Goal: Task Accomplishment & Management: Use online tool/utility

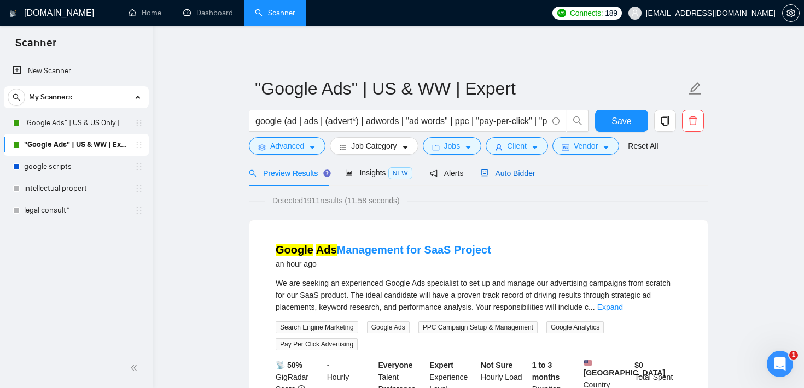
click at [516, 170] on span "Auto Bidder" at bounding box center [508, 173] width 54 height 9
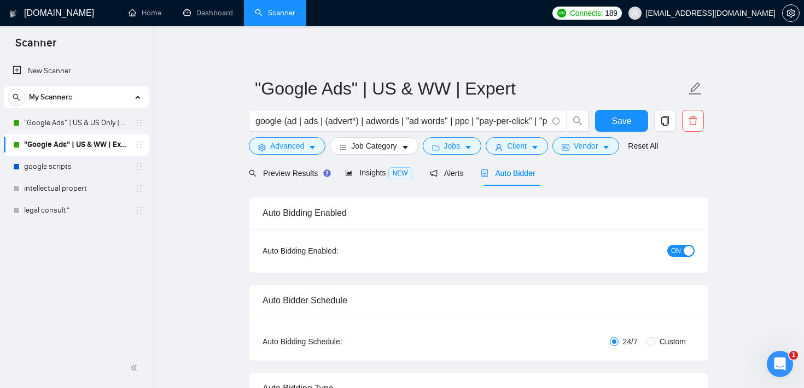
checkbox input "true"
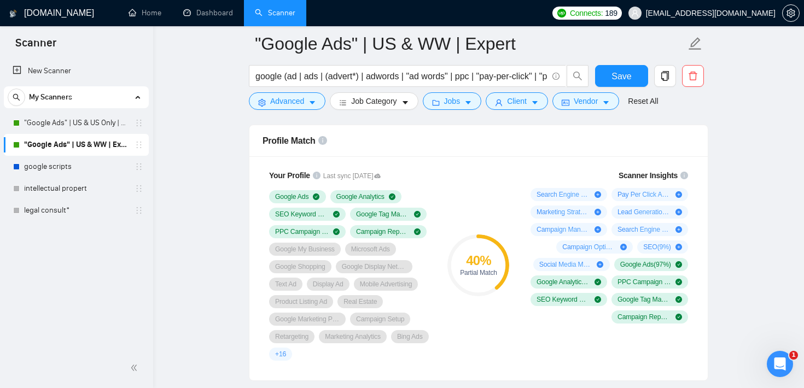
scroll to position [704, 0]
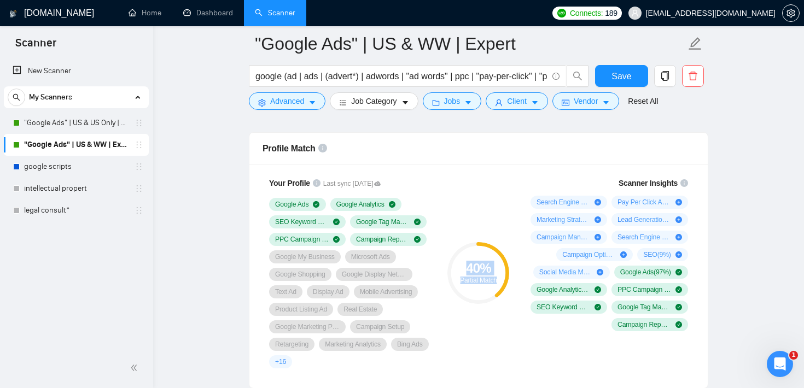
drag, startPoint x: 463, startPoint y: 266, endPoint x: 499, endPoint y: 278, distance: 37.7
click at [499, 278] on div "40 % Partial Match" at bounding box center [479, 273] width 62 height 22
click at [495, 158] on div "Profile Match" at bounding box center [479, 148] width 432 height 31
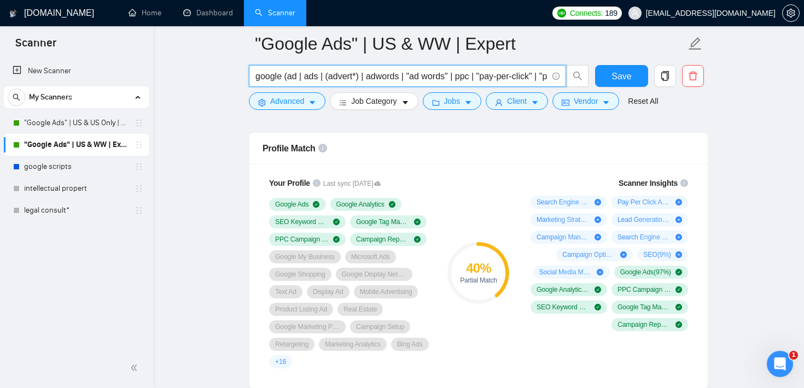
click at [400, 77] on input "google (ad | ads | (advert*) | adwords | "ad words" | ppc | "pay-per-click" | "…" at bounding box center [401, 76] width 292 height 14
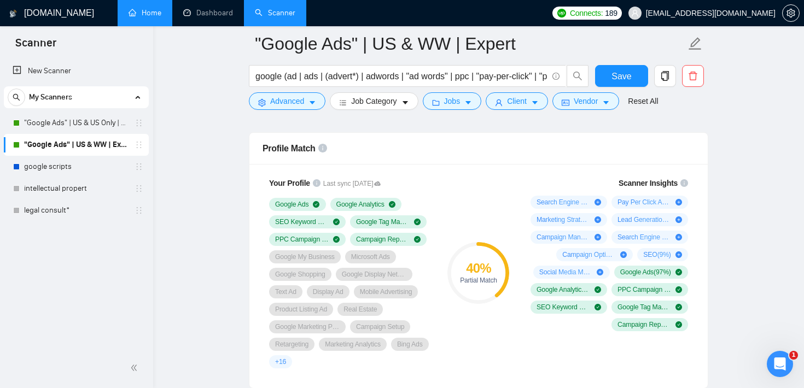
click at [142, 11] on link "Home" at bounding box center [145, 12] width 33 height 9
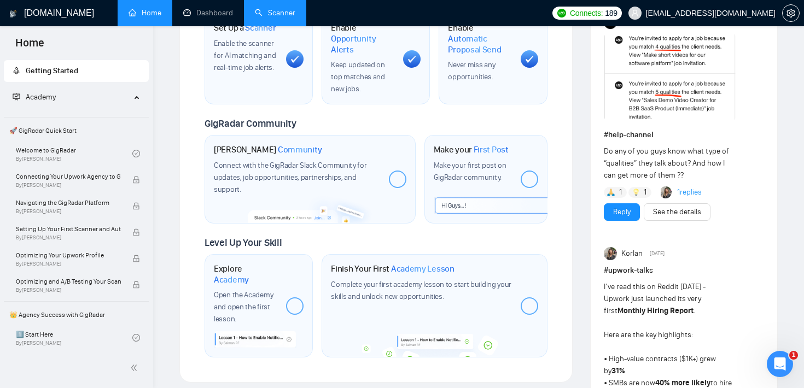
click at [278, 12] on link "Scanner" at bounding box center [275, 12] width 40 height 9
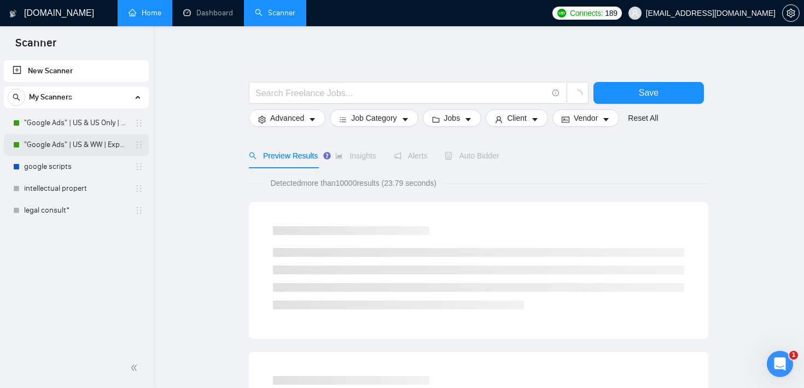
click at [82, 148] on link ""Google Ads" | US & WW | Expert" at bounding box center [76, 145] width 104 height 22
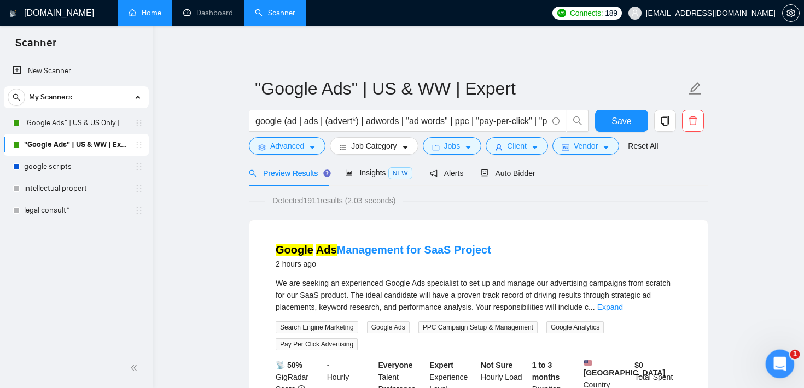
click at [783, 369] on div "Open Intercom Messenger" at bounding box center [778, 363] width 36 height 36
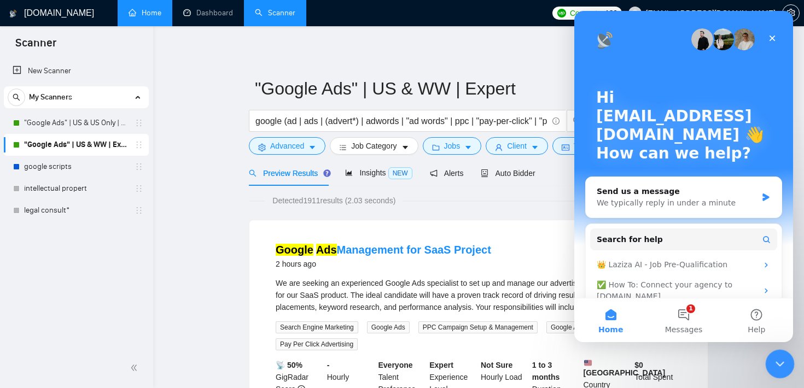
click at [782, 369] on icon "Close Intercom Messenger" at bounding box center [778, 362] width 13 height 13
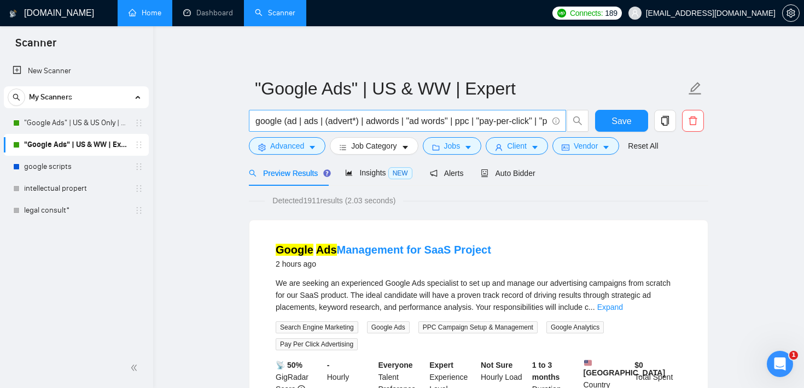
click at [334, 121] on input "google (ad | ads | (advert*) | adwords | "ad words" | ppc | "pay-per-click" | "…" at bounding box center [401, 121] width 292 height 14
click at [34, 276] on div "New Scanner My Scanners "Google Ads" | US & US Only | Expert "Google Ads" | US …" at bounding box center [76, 203] width 153 height 290
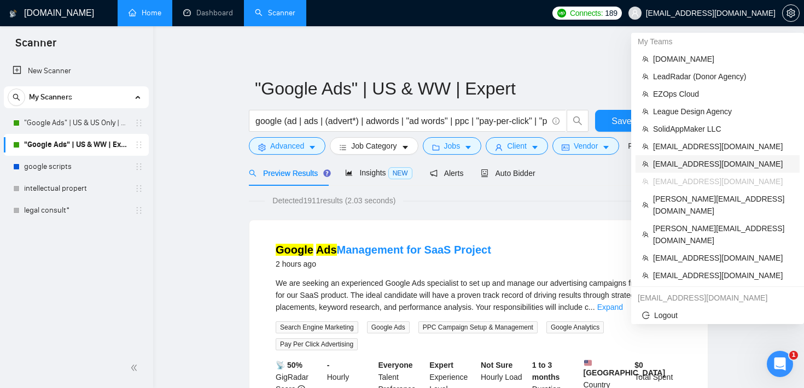
click at [691, 165] on span "[EMAIL_ADDRESS][DOMAIN_NAME]" at bounding box center [723, 164] width 140 height 12
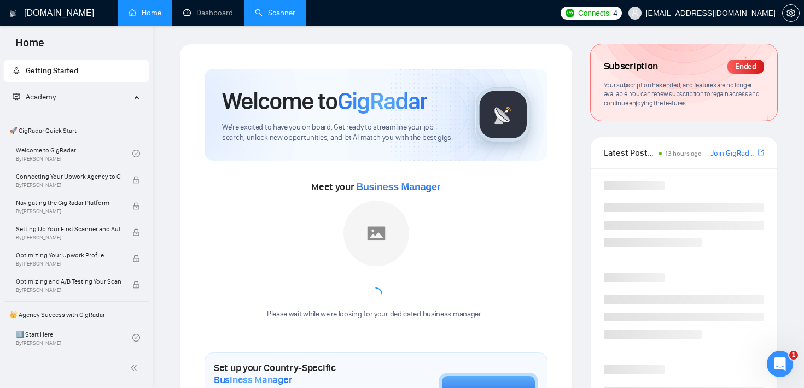
click at [269, 15] on link "Scanner" at bounding box center [275, 12] width 40 height 9
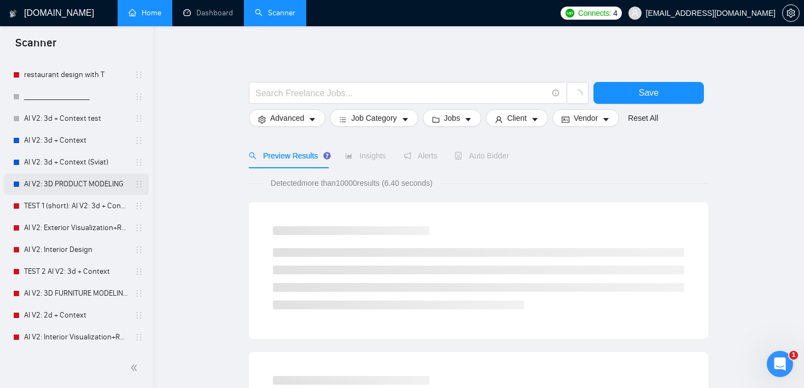
scroll to position [152, 0]
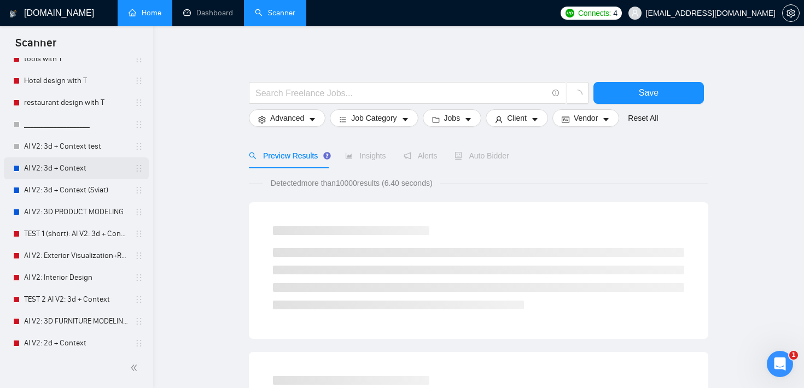
click at [79, 165] on link "AI V2: 3d + Context" at bounding box center [76, 169] width 104 height 22
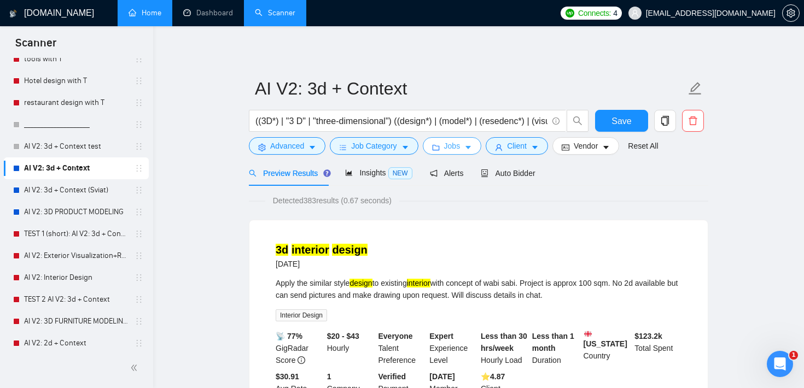
click at [461, 148] on span "Jobs" at bounding box center [452, 146] width 16 height 12
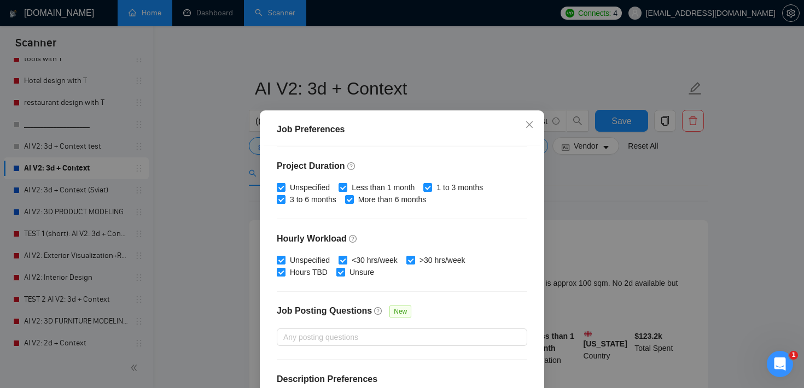
scroll to position [329, 0]
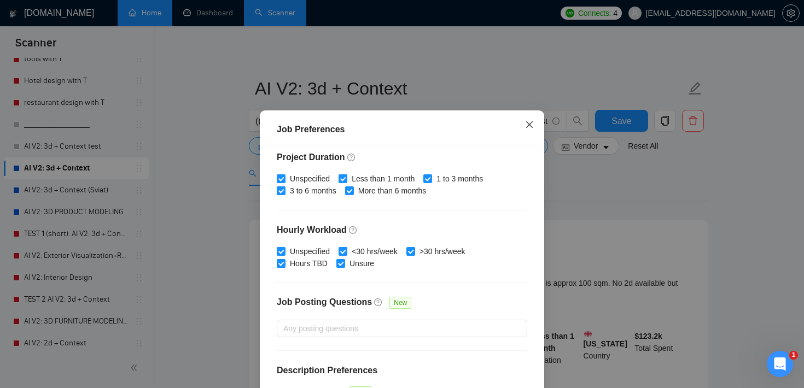
click at [522, 125] on span "Close" at bounding box center [530, 126] width 30 height 30
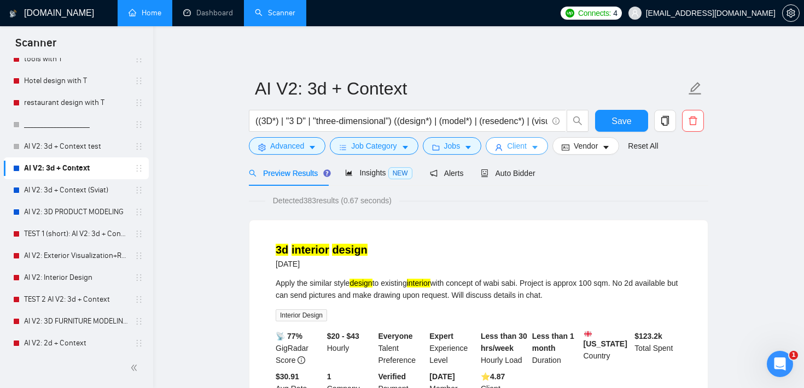
click at [513, 150] on span "Client" at bounding box center [517, 146] width 20 height 12
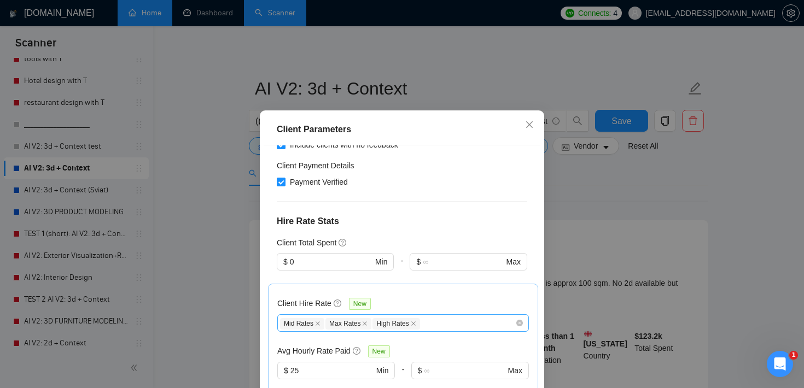
scroll to position [289, 0]
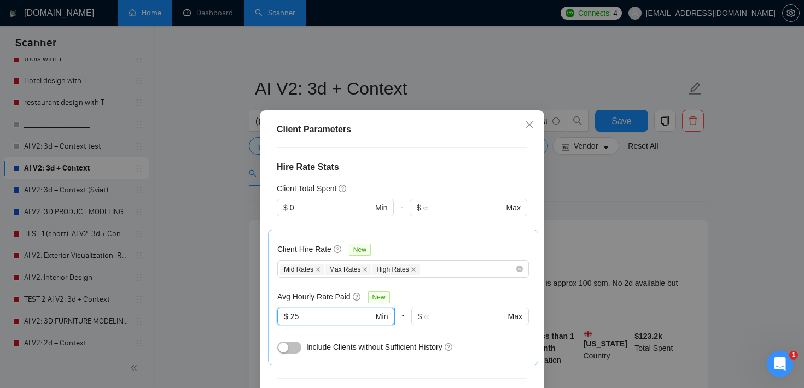
click at [322, 311] on input "25" at bounding box center [331, 317] width 83 height 12
drag, startPoint x: 322, startPoint y: 303, endPoint x: 286, endPoint y: 303, distance: 36.1
click at [286, 308] on span "$ 25 Min" at bounding box center [335, 317] width 117 height 18
click at [446, 263] on div "Mid Rates Max Rates High Rates" at bounding box center [397, 269] width 235 height 13
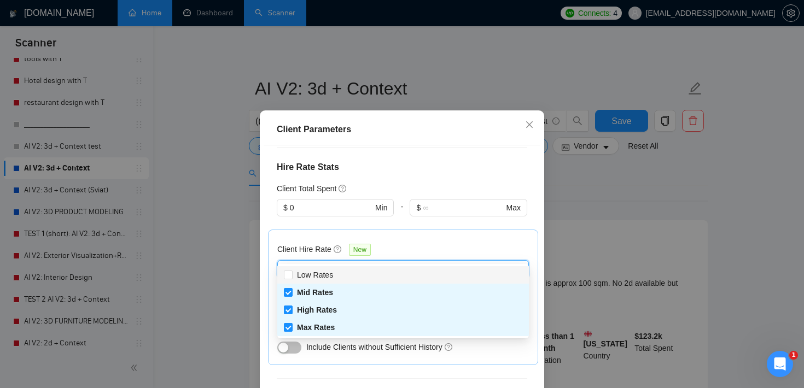
click at [404, 183] on div "Client Total Spent" at bounding box center [402, 189] width 251 height 12
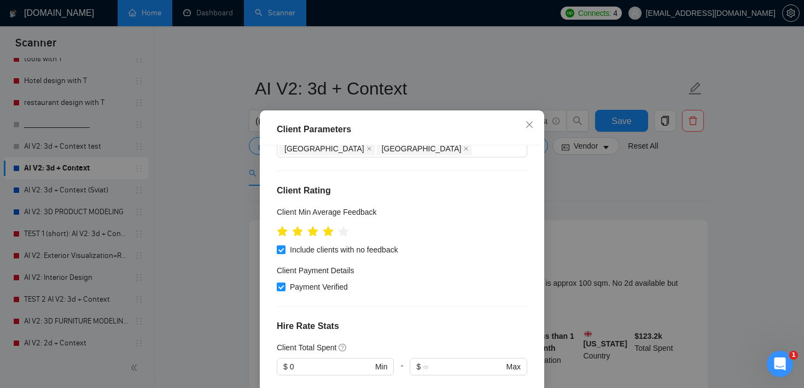
scroll to position [137, 0]
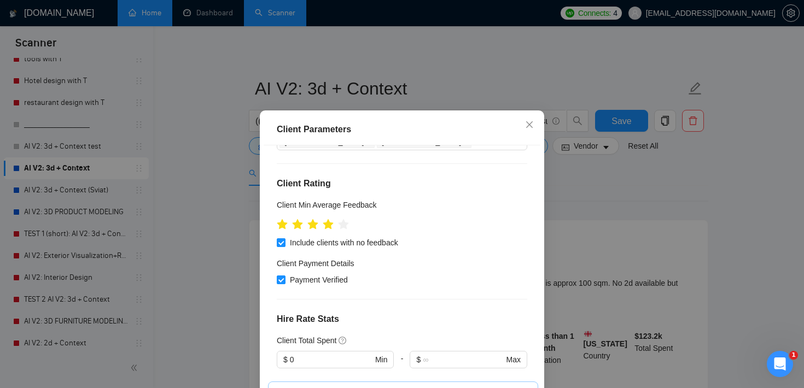
click at [644, 194] on div "Client Parameters Client Location Include Client Countries Select Exclude Clien…" at bounding box center [402, 194] width 804 height 388
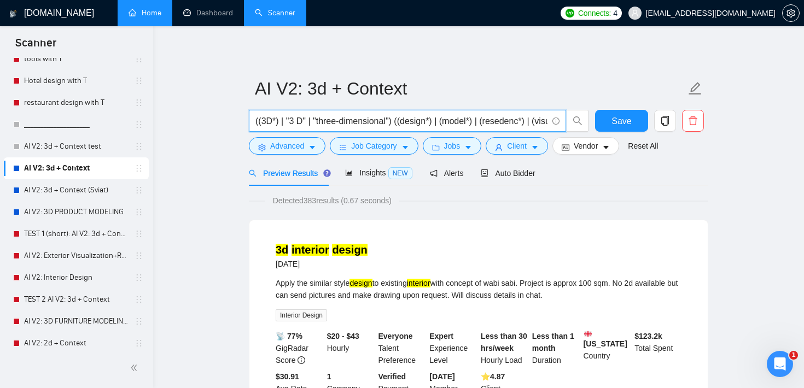
drag, startPoint x: 398, startPoint y: 123, endPoint x: 247, endPoint y: 123, distance: 151.0
click at [247, 123] on div "((3D*) | "3 D" | "three-dimensional") ((design*) | (model*) | (resedenc*) | (vi…" at bounding box center [419, 123] width 345 height 27
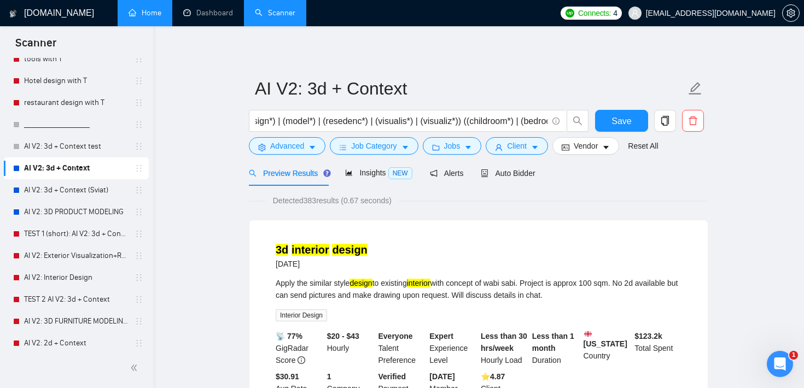
click at [489, 205] on div "Detected 383 results (0.67 seconds)" at bounding box center [479, 201] width 460 height 12
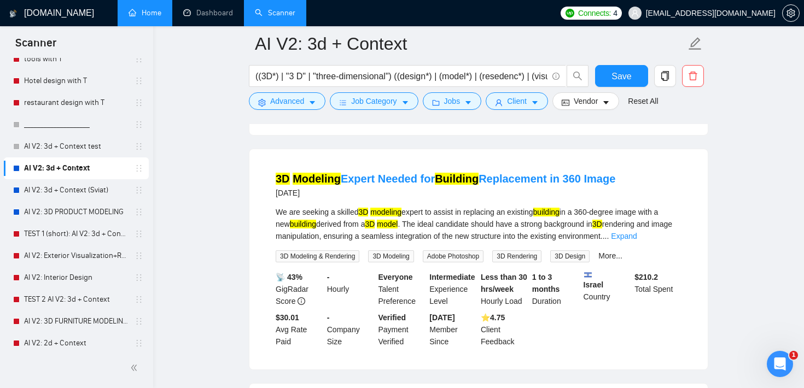
scroll to position [0, 0]
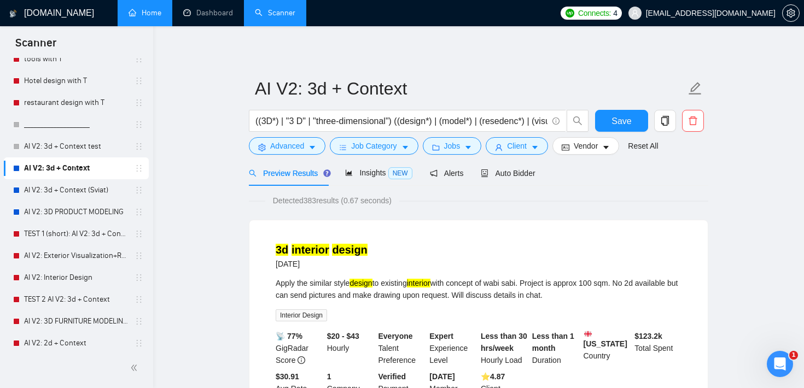
drag, startPoint x: 308, startPoint y: 200, endPoint x: 347, endPoint y: 201, distance: 38.9
click at [347, 201] on span "Detected 383 results (0.67 seconds)" at bounding box center [332, 201] width 134 height 12
click at [466, 144] on button "Jobs" at bounding box center [452, 146] width 59 height 18
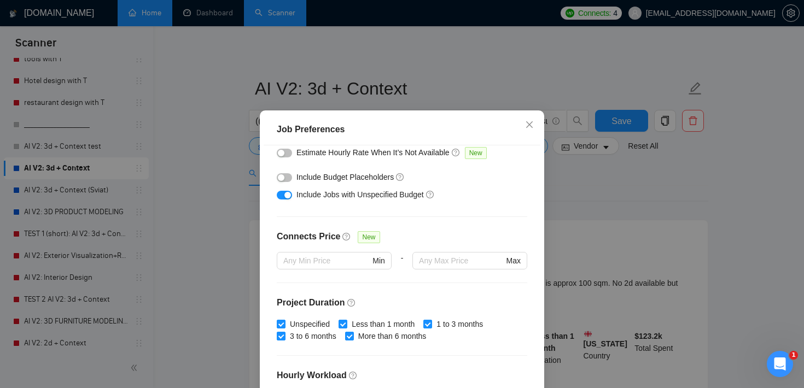
scroll to position [177, 0]
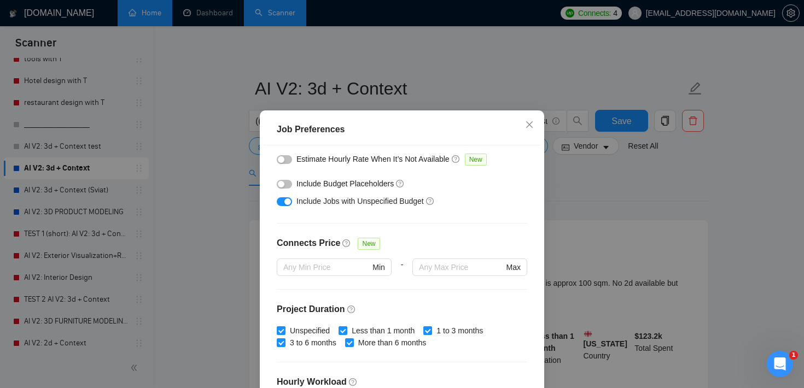
click at [286, 204] on div "button" at bounding box center [287, 202] width 7 height 7
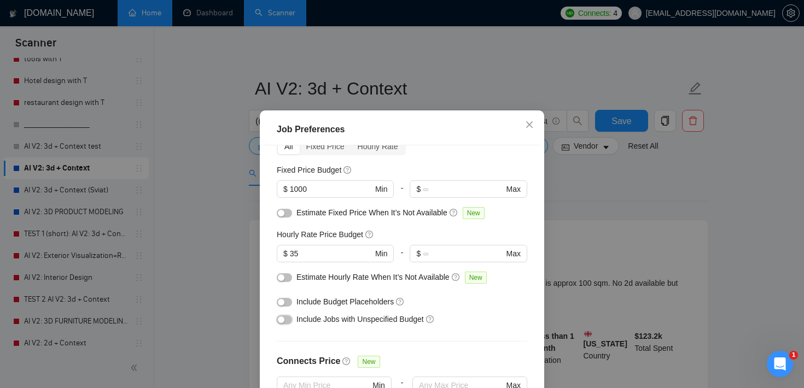
scroll to position [44, 0]
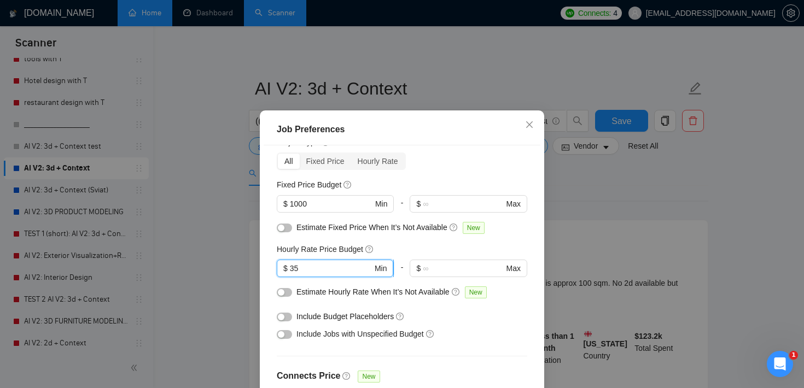
click at [313, 271] on input "35" at bounding box center [331, 269] width 83 height 12
type input "3"
click at [347, 199] on input "1000" at bounding box center [331, 204] width 83 height 12
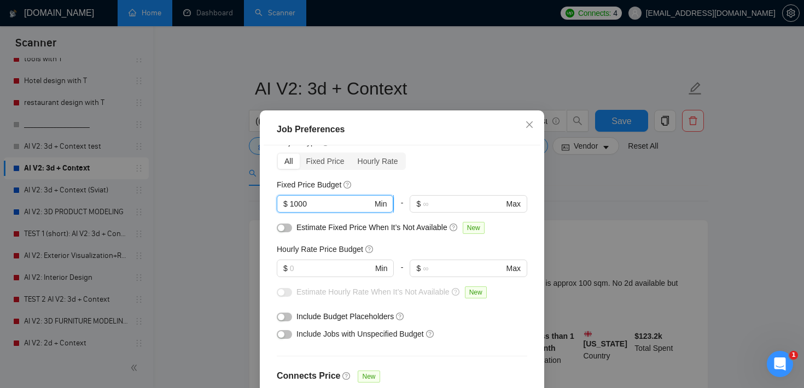
click at [347, 199] on input "1000" at bounding box center [331, 204] width 83 height 12
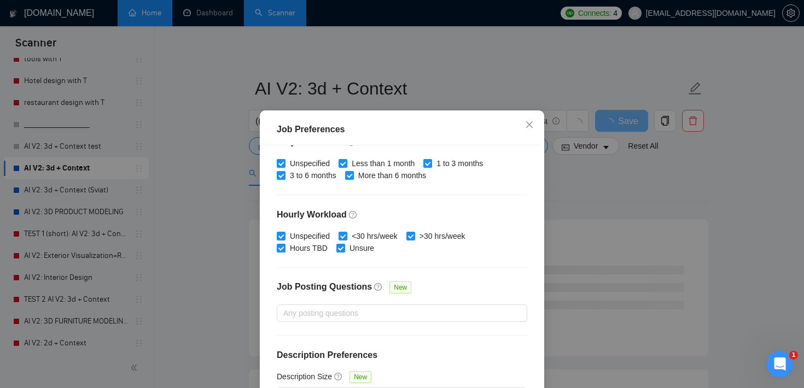
scroll to position [77, 0]
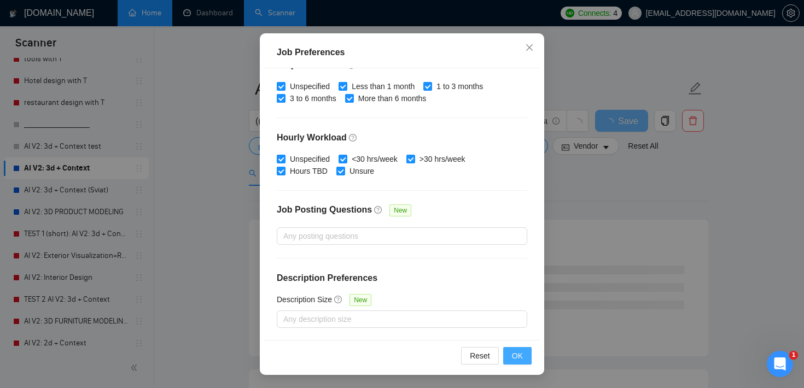
click at [527, 362] on button "OK" at bounding box center [517, 356] width 28 height 18
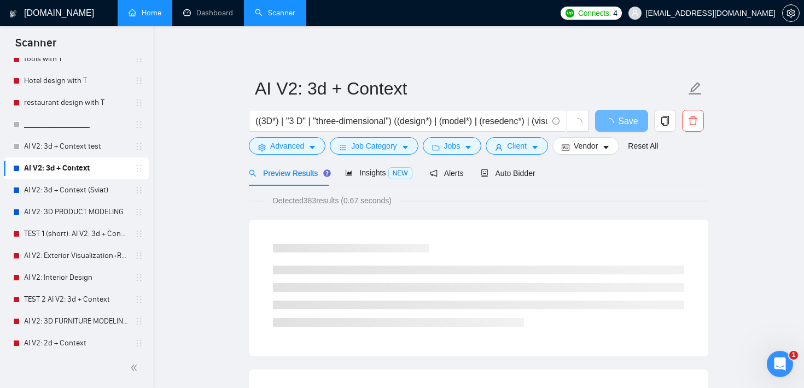
scroll to position [32, 0]
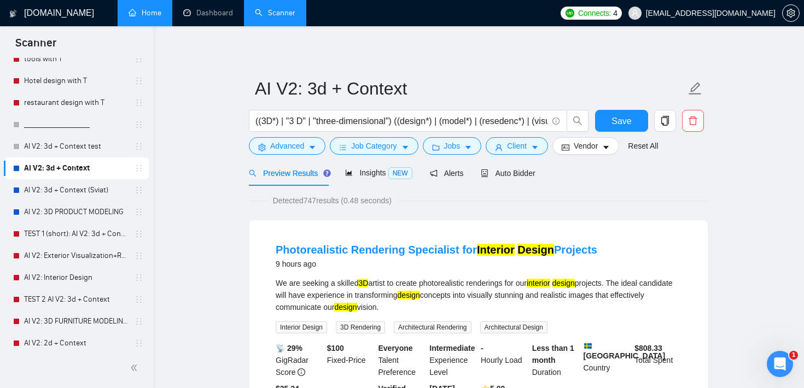
drag, startPoint x: 307, startPoint y: 200, endPoint x: 348, endPoint y: 201, distance: 41.0
click at [348, 201] on span "Detected 747 results (0.48 seconds)" at bounding box center [332, 201] width 134 height 12
click at [309, 146] on icon "caret-down" at bounding box center [313, 148] width 8 height 8
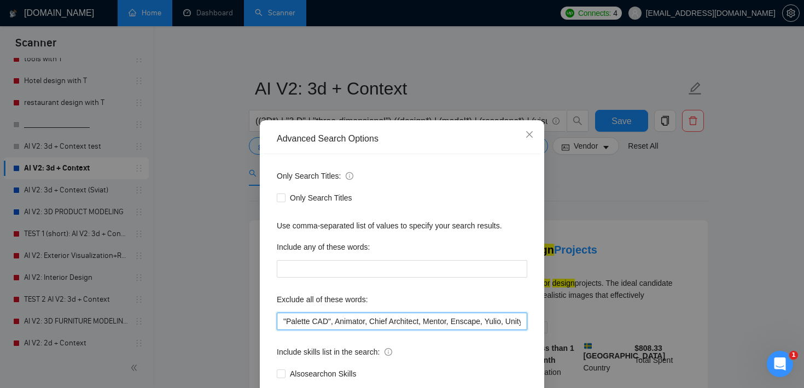
click at [373, 327] on input ""Palette CAD", Animator, Chief Architect, Mentor, Enscape, Yulio, Unity, "Unity…" at bounding box center [402, 322] width 251 height 18
click at [531, 140] on span "Close" at bounding box center [530, 135] width 30 height 30
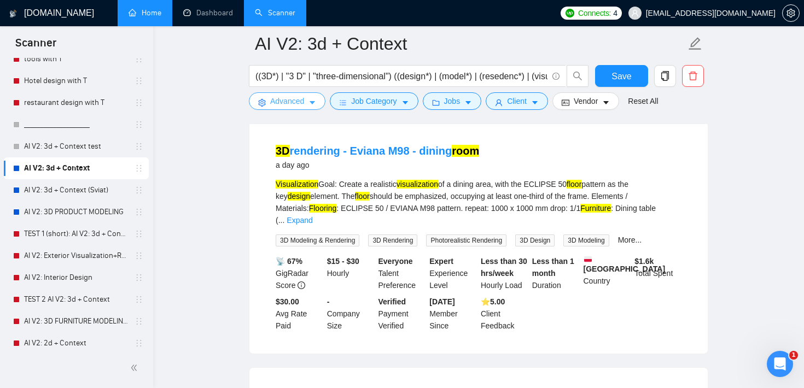
scroll to position [344, 0]
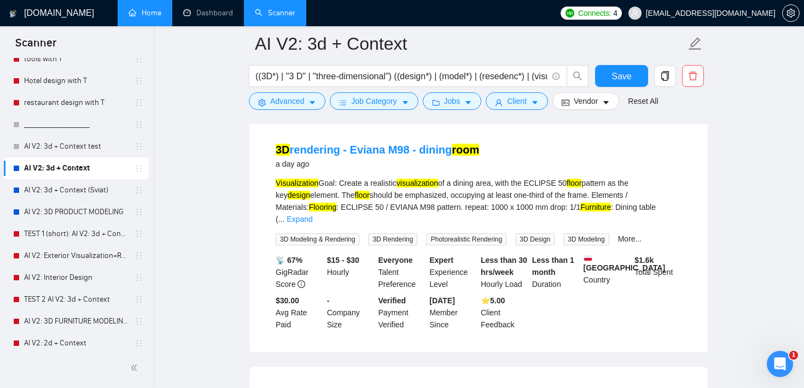
click at [411, 234] on span "3D Rendering" at bounding box center [392, 240] width 49 height 12
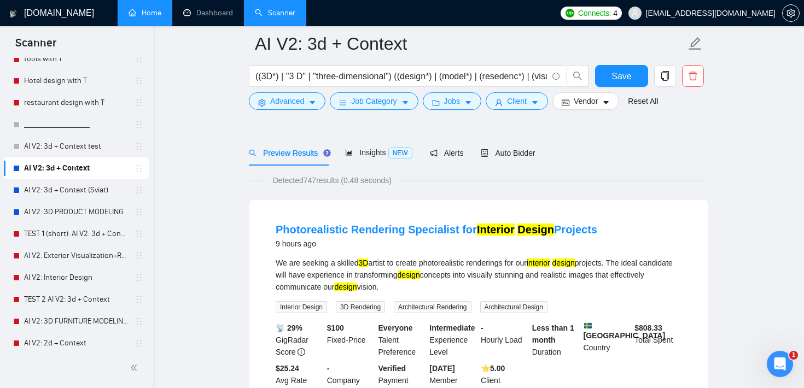
scroll to position [0, 0]
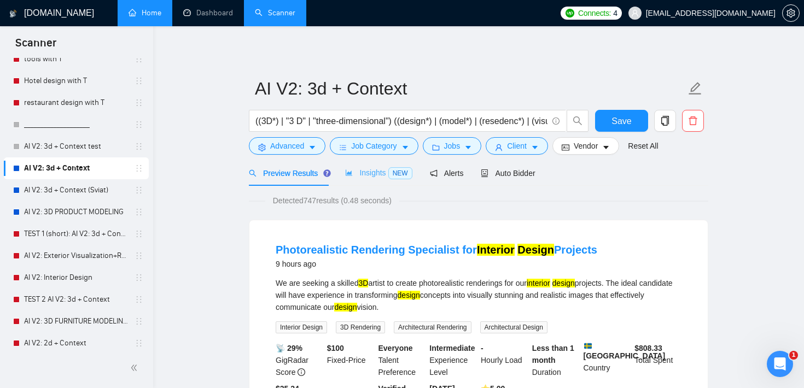
click at [377, 181] on div "Insights NEW" at bounding box center [378, 173] width 67 height 26
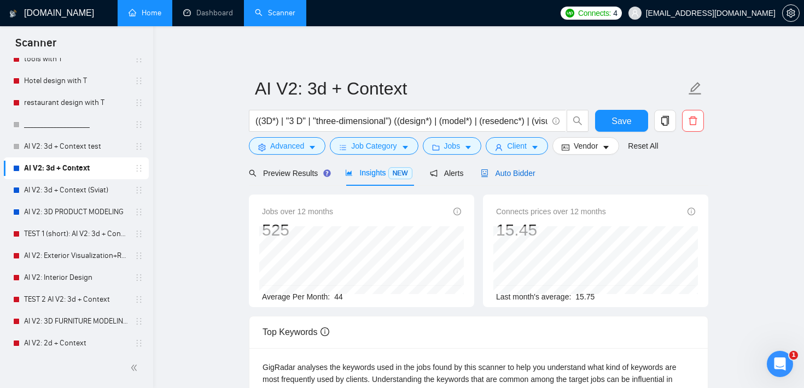
click at [521, 175] on span "Auto Bidder" at bounding box center [508, 173] width 54 height 9
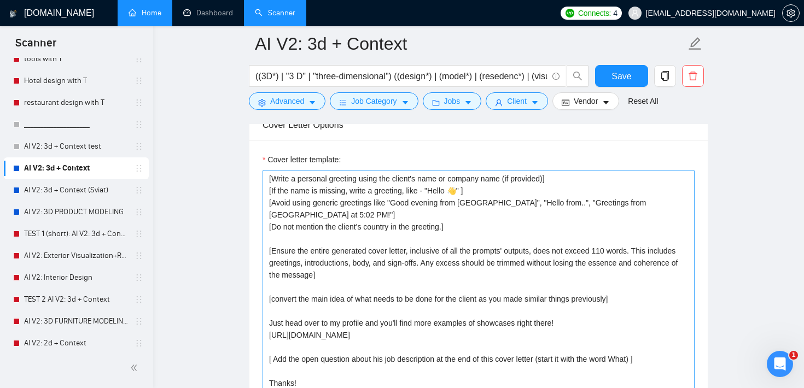
scroll to position [1270, 0]
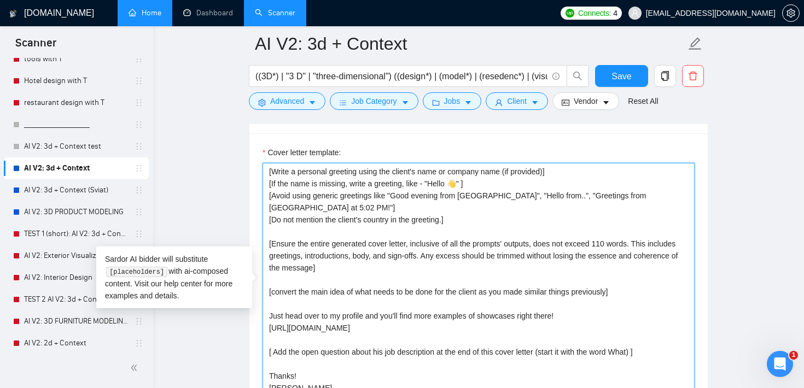
drag, startPoint x: 347, startPoint y: 328, endPoint x: 265, endPoint y: 317, distance: 82.2
click at [265, 316] on textarea "[Write a personal greeting using the client's name or company name (if provided…" at bounding box center [479, 286] width 432 height 246
click at [364, 292] on textarea "[Write a personal greeting using the client's name or company name (if provided…" at bounding box center [479, 286] width 432 height 246
drag, startPoint x: 343, startPoint y: 307, endPoint x: 262, endPoint y: 160, distance: 168.0
click at [263, 160] on div "Cover letter template: [Write a personal greeting using the client's name or co…" at bounding box center [479, 278] width 432 height 263
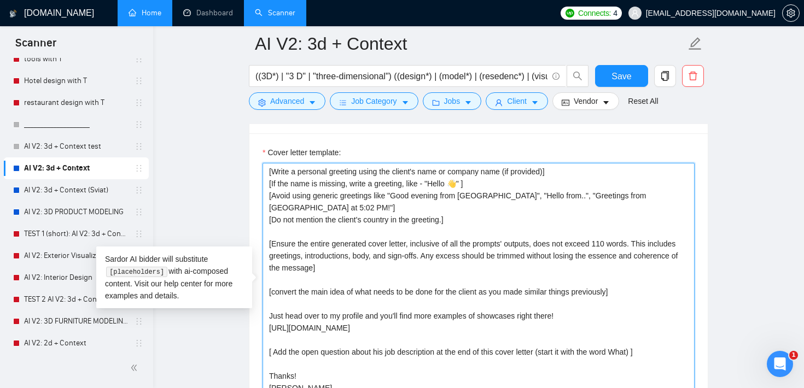
click at [329, 317] on textarea "[Write a personal greeting using the client's name or company name (if provided…" at bounding box center [479, 286] width 432 height 246
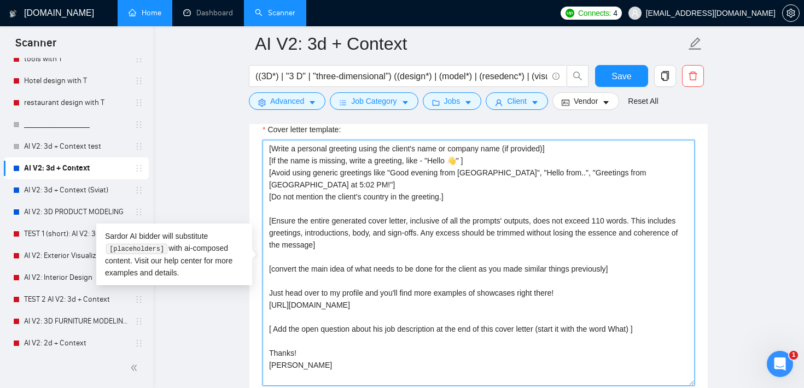
scroll to position [1295, 0]
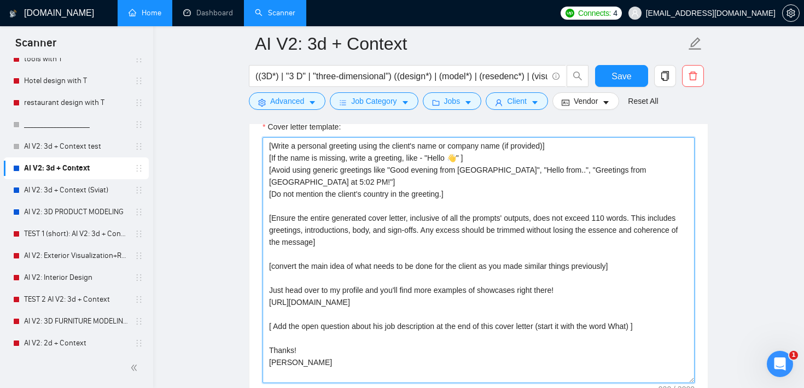
drag, startPoint x: 321, startPoint y: 335, endPoint x: 262, endPoint y: 323, distance: 59.9
click at [262, 323] on div "Cover letter template: [Write a personal greeting using the client's name or co…" at bounding box center [478, 259] width 458 height 302
click at [298, 307] on textarea "[Write a personal greeting using the client's name or company name (if provided…" at bounding box center [479, 260] width 432 height 246
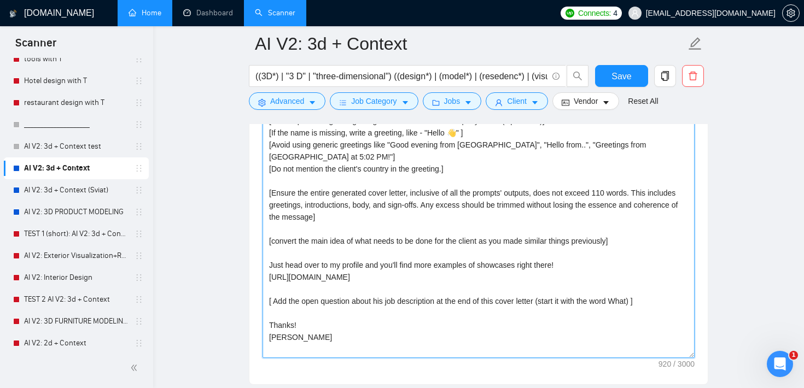
scroll to position [1323, 0]
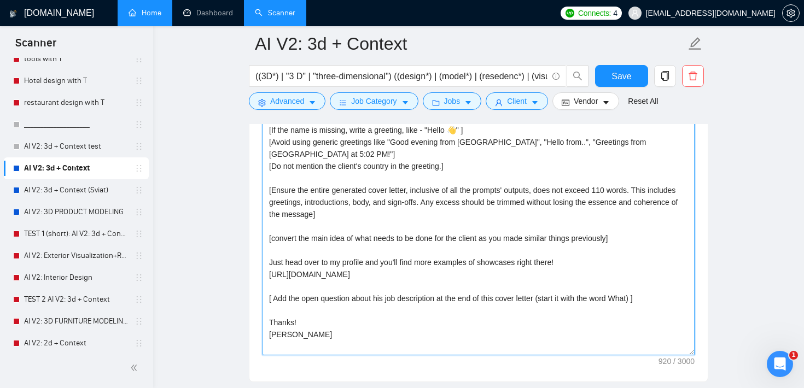
drag, startPoint x: 304, startPoint y: 332, endPoint x: 268, endPoint y: 321, distance: 38.3
click at [268, 321] on textarea "[Write a personal greeting using the client's name or company name (if provided…" at bounding box center [479, 232] width 432 height 246
drag, startPoint x: 348, startPoint y: 280, endPoint x: 252, endPoint y: 267, distance: 96.6
click at [252, 267] on div "Cover letter template: [Write a personal greeting using the client's name or co…" at bounding box center [478, 231] width 458 height 302
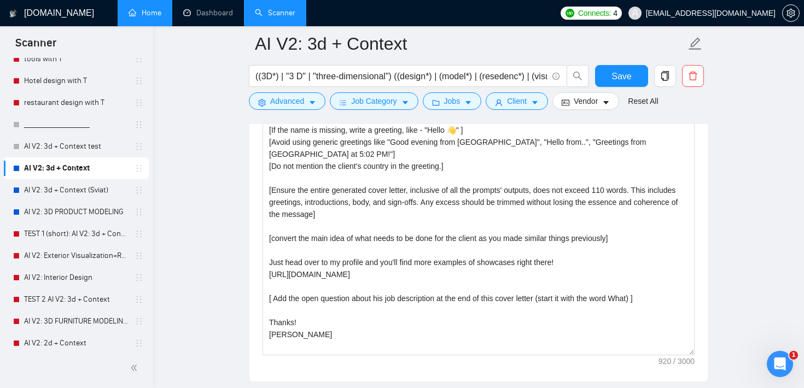
click at [236, 238] on main "AI V2: 3d + Context ((3D*) | "3 D" | "three-dimensional") ((design*) | (model*)…" at bounding box center [479, 278] width 616 height 3116
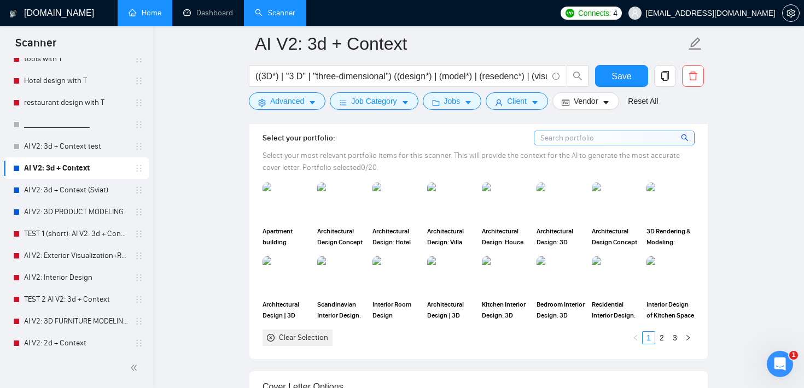
scroll to position [998, 0]
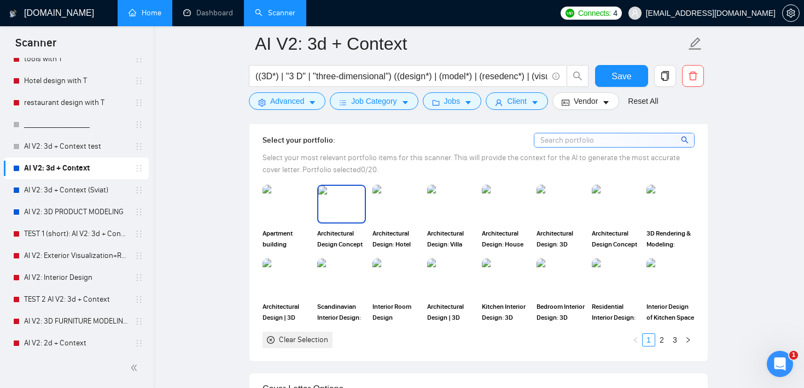
click at [334, 212] on img at bounding box center [341, 204] width 46 height 36
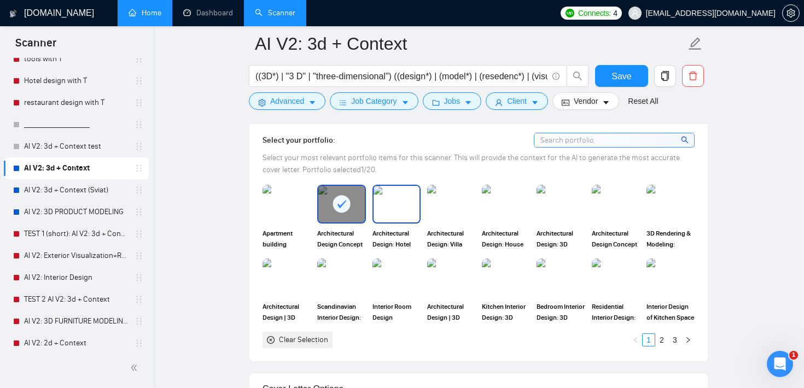
click at [394, 204] on img at bounding box center [397, 204] width 46 height 36
click at [453, 204] on img at bounding box center [451, 204] width 46 height 36
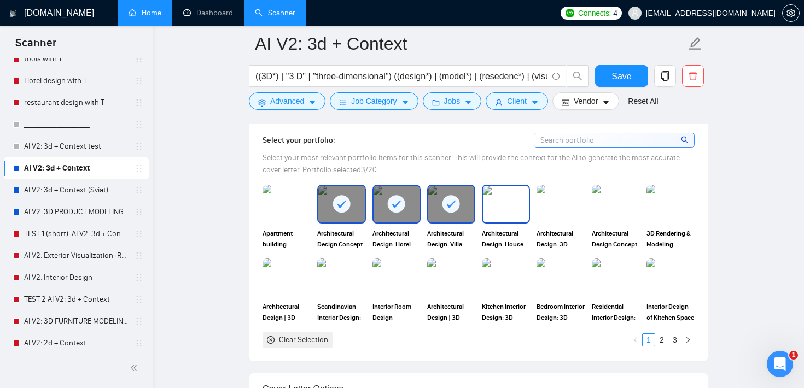
click at [508, 199] on img at bounding box center [506, 204] width 46 height 36
click at [561, 204] on img at bounding box center [561, 204] width 46 height 36
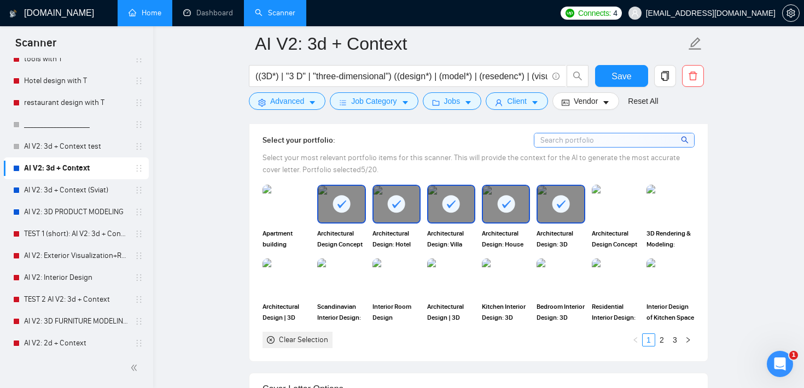
click at [349, 203] on rect at bounding box center [342, 204] width 18 height 18
click at [391, 203] on rect at bounding box center [397, 204] width 18 height 18
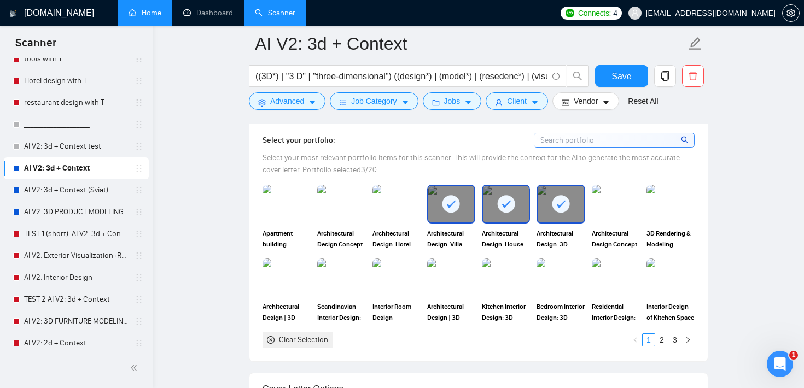
click at [454, 201] on rect at bounding box center [452, 204] width 18 height 18
click at [503, 198] on rect at bounding box center [506, 204] width 18 height 18
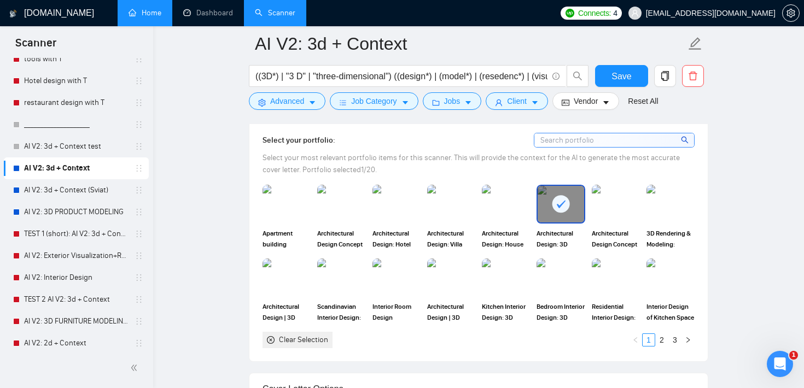
click at [556, 195] on icon at bounding box center [561, 204] width 18 height 18
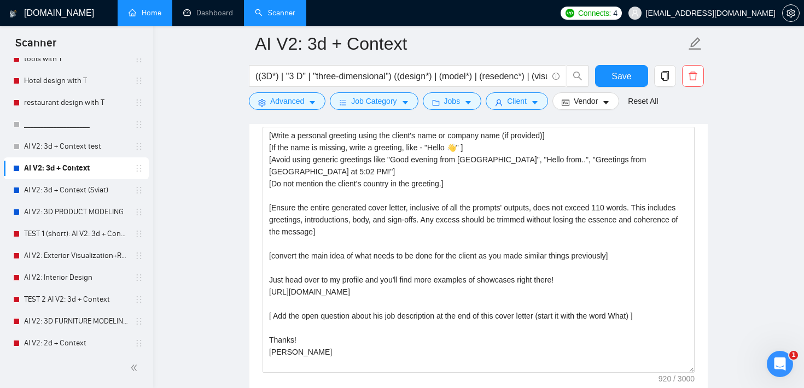
scroll to position [1305, 0]
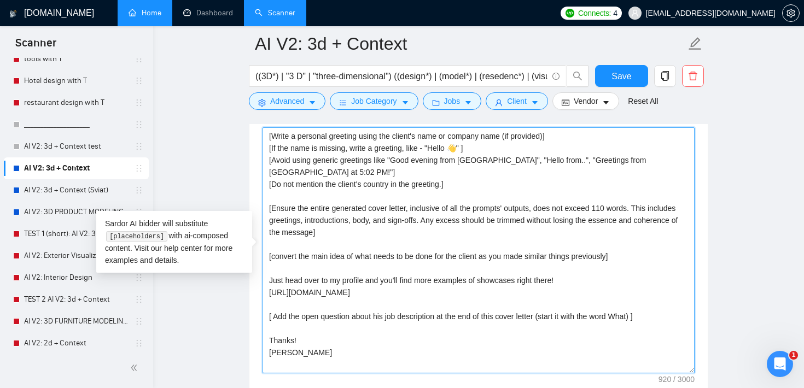
drag, startPoint x: 331, startPoint y: 297, endPoint x: 269, endPoint y: 271, distance: 67.5
click at [269, 271] on textarea "[Write a personal greeting using the client's name or company name (if provided…" at bounding box center [479, 250] width 432 height 246
click at [294, 251] on textarea "[Write a personal greeting using the client's name or company name (if provided…" at bounding box center [479, 250] width 432 height 246
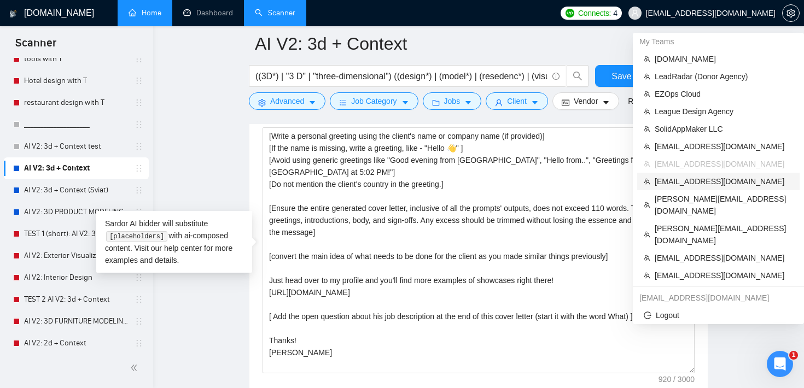
click at [691, 182] on span "[EMAIL_ADDRESS][DOMAIN_NAME]" at bounding box center [724, 182] width 138 height 12
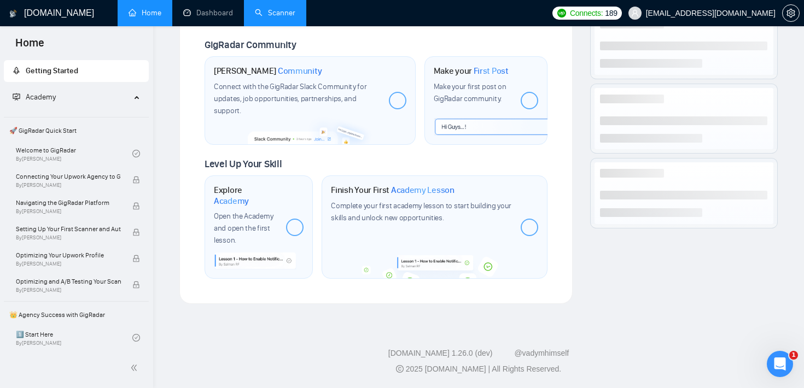
scroll to position [518, 0]
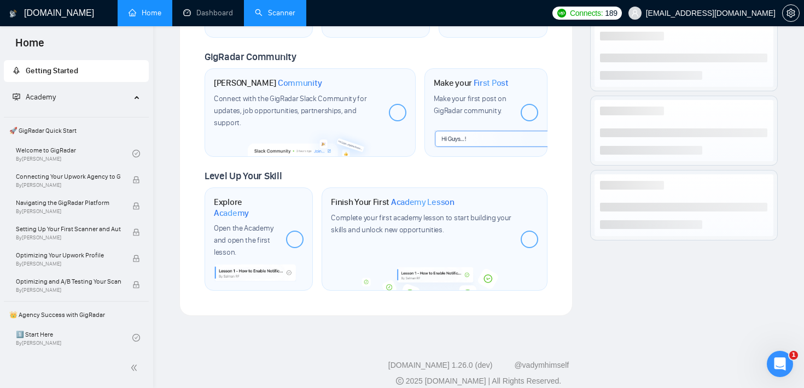
click at [292, 18] on link "Scanner" at bounding box center [275, 12] width 40 height 9
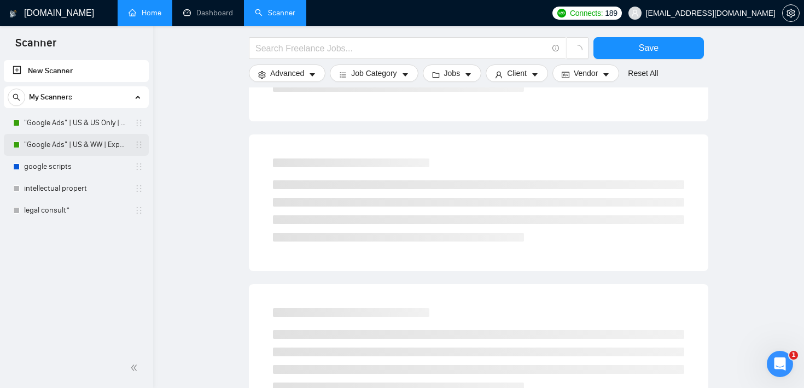
click at [50, 147] on link ""Google Ads" | US & WW | Expert" at bounding box center [76, 145] width 104 height 22
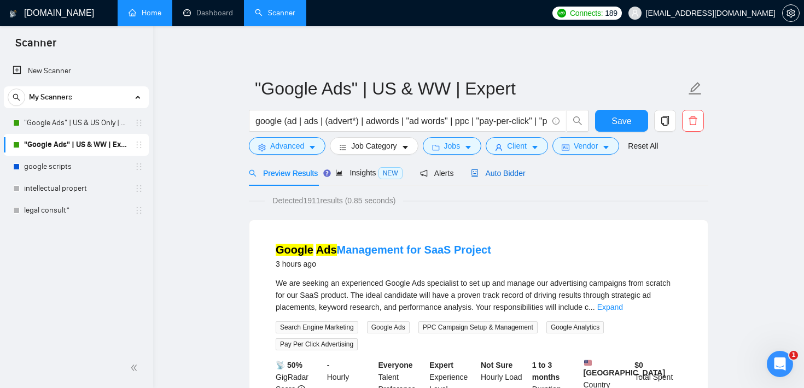
click at [512, 172] on span "Auto Bidder" at bounding box center [498, 173] width 54 height 9
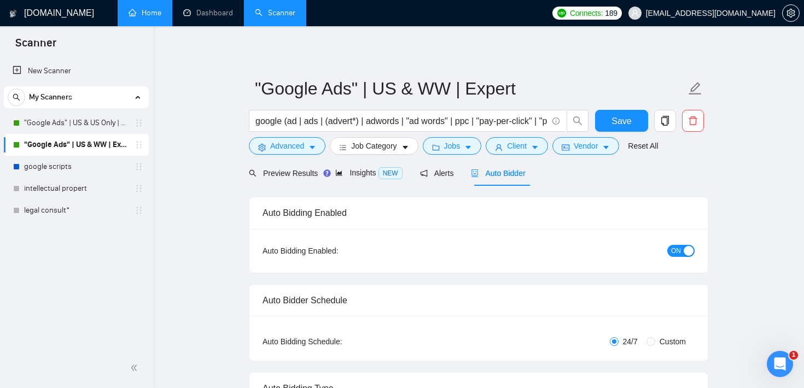
checkbox input "true"
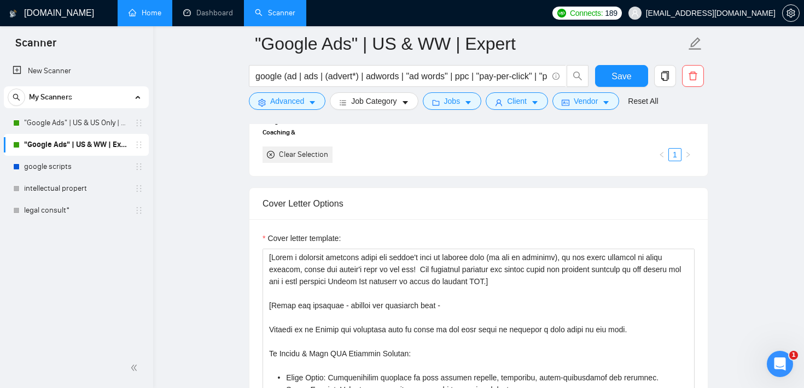
scroll to position [1133, 0]
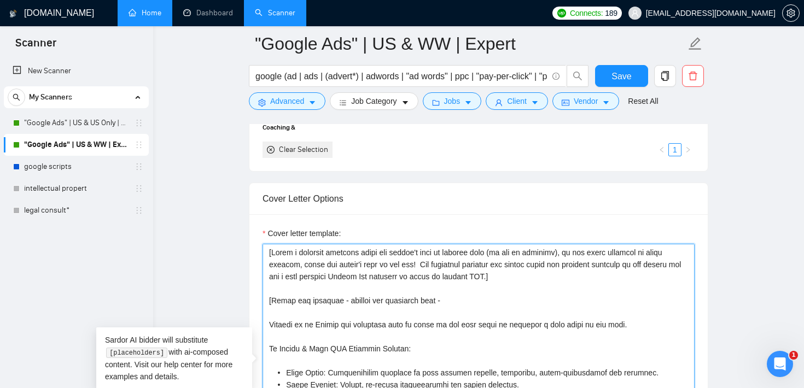
drag, startPoint x: 555, startPoint y: 278, endPoint x: 264, endPoint y: 247, distance: 292.6
click at [264, 247] on textarea "Cover letter template:" at bounding box center [479, 367] width 432 height 246
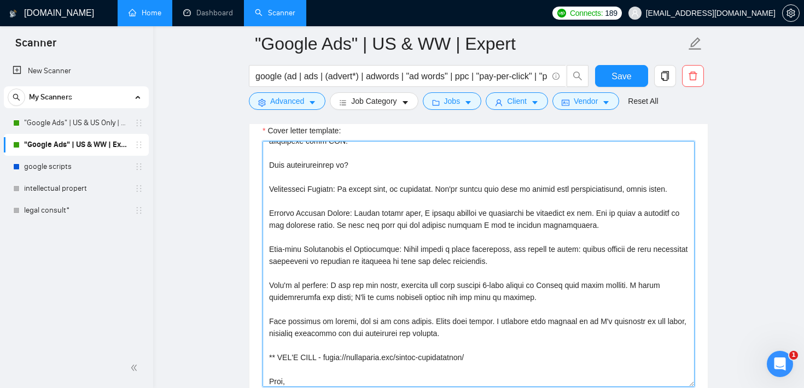
scroll to position [409, 0]
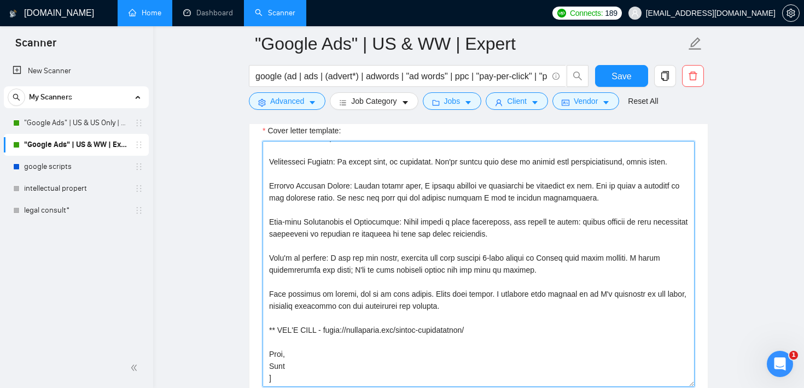
drag, startPoint x: 340, startPoint y: 291, endPoint x: 397, endPoint y: 375, distance: 101.2
click at [397, 375] on textarea "Cover letter template:" at bounding box center [479, 264] width 432 height 246
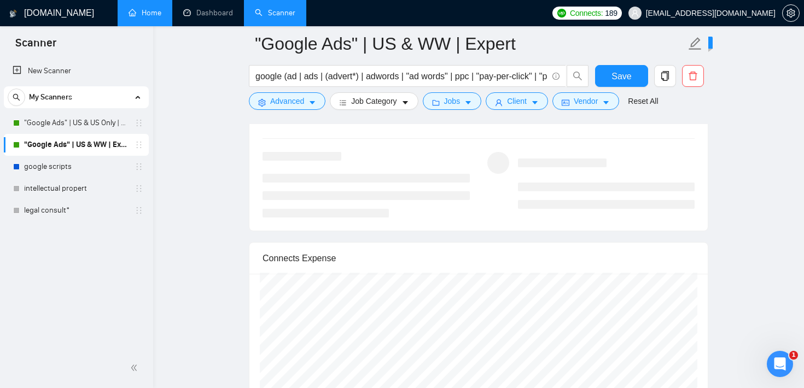
scroll to position [2082, 0]
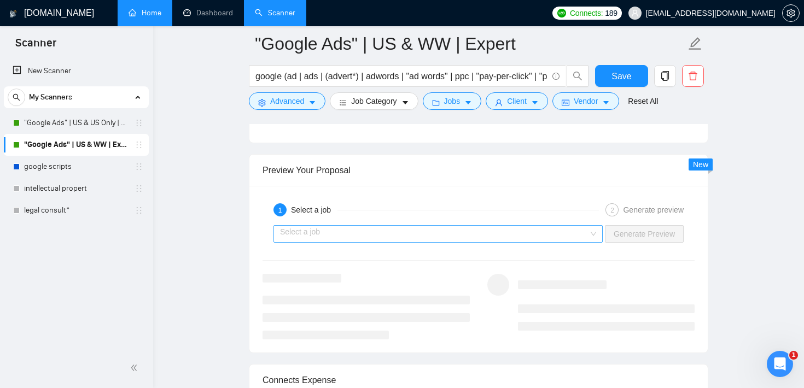
click at [360, 232] on input "search" at bounding box center [434, 234] width 309 height 16
click at [390, 170] on div "Preview Your Proposal" at bounding box center [479, 170] width 432 height 31
click at [440, 98] on button "Jobs" at bounding box center [452, 101] width 59 height 18
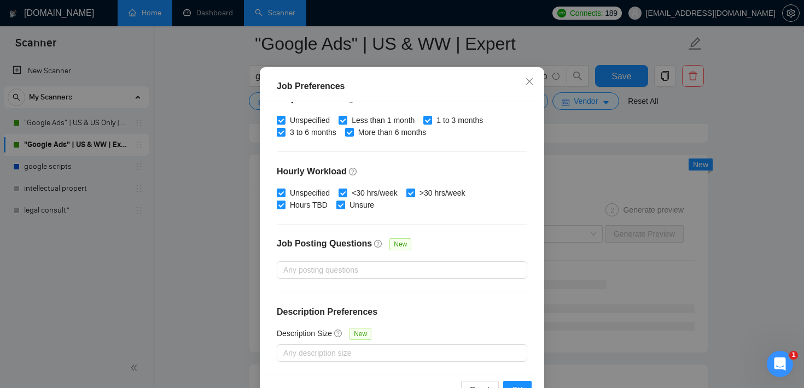
scroll to position [44, 0]
click at [327, 346] on div at bounding box center [397, 352] width 234 height 13
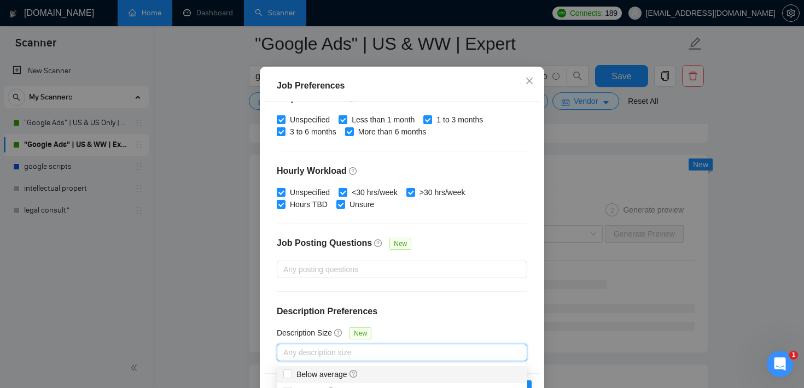
scroll to position [77, 0]
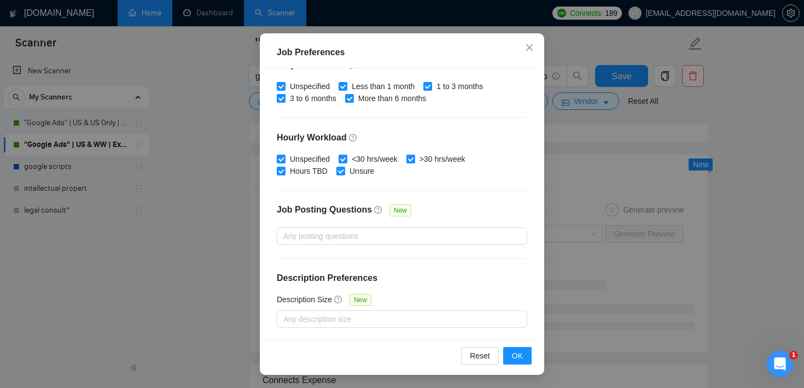
click at [613, 131] on div "Job Preferences Budget Project Type All Fixed Price Hourly Rate Fixed Price Bud…" at bounding box center [402, 194] width 804 height 388
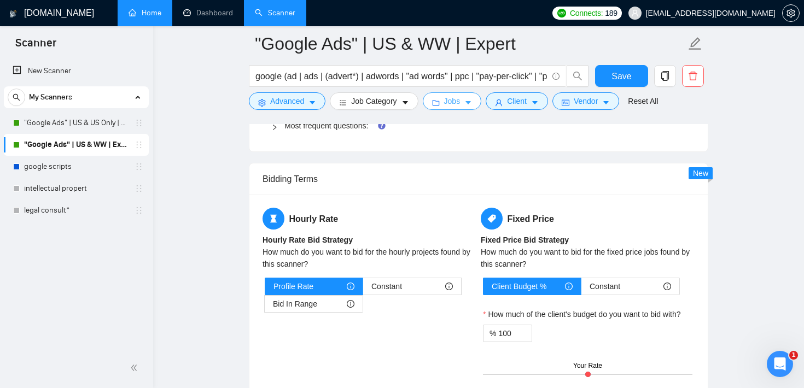
scroll to position [1694, 0]
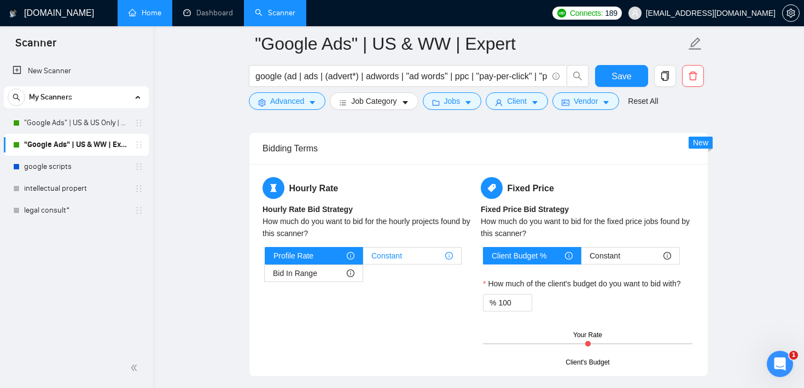
click at [390, 255] on span "Constant" at bounding box center [386, 256] width 31 height 16
click at [363, 259] on input "Constant" at bounding box center [363, 259] width 0 height 0
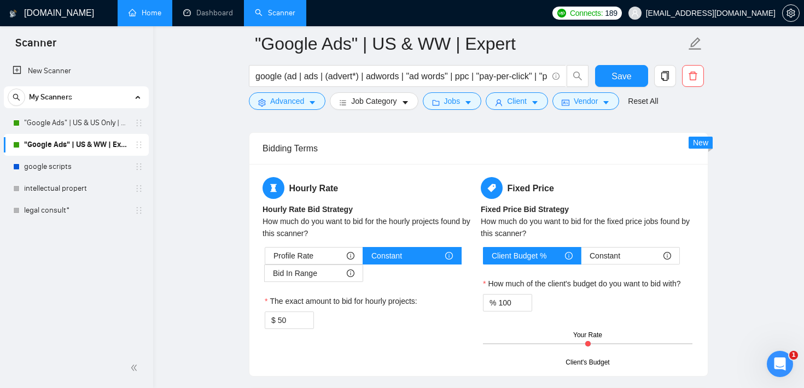
click at [484, 150] on div "Bidding Terms" at bounding box center [479, 148] width 432 height 31
click at [788, 361] on div "Open Intercom Messenger" at bounding box center [778, 363] width 36 height 36
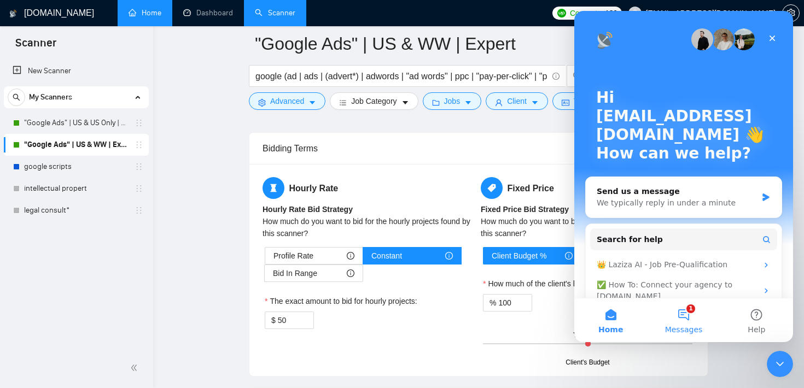
click at [691, 328] on span "Messages" at bounding box center [684, 330] width 38 height 8
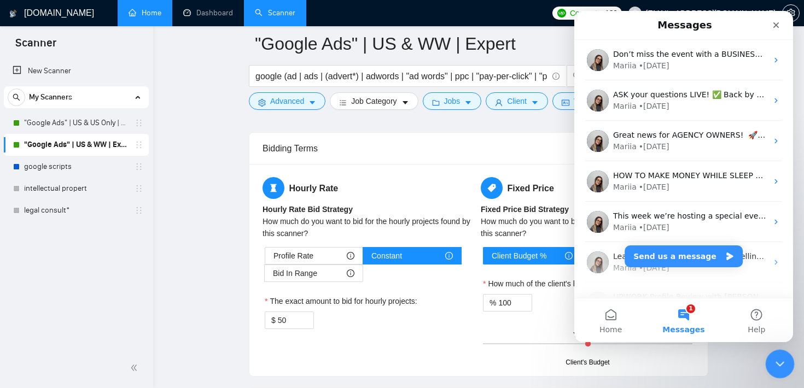
click at [778, 359] on icon "Close Intercom Messenger" at bounding box center [778, 362] width 13 height 13
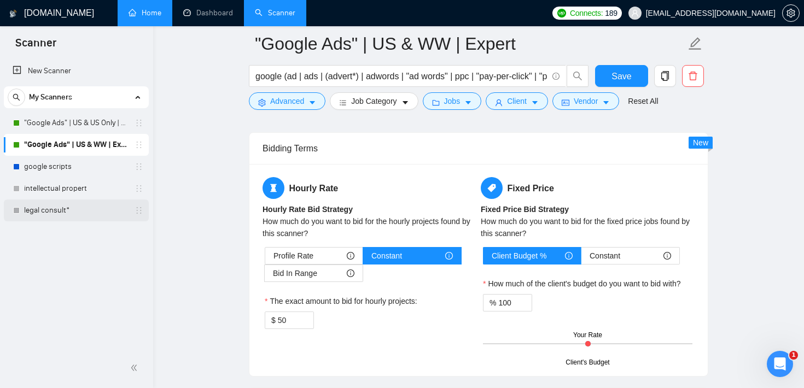
click at [63, 204] on link "legal consult*" at bounding box center [76, 211] width 104 height 22
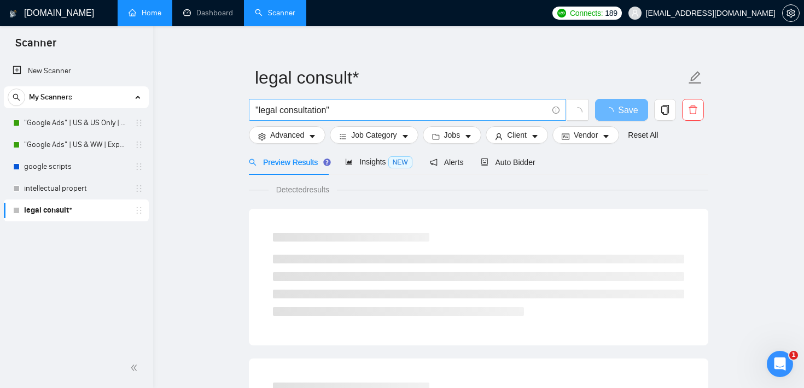
click at [329, 112] on input ""legal consultation"" at bounding box center [401, 110] width 292 height 14
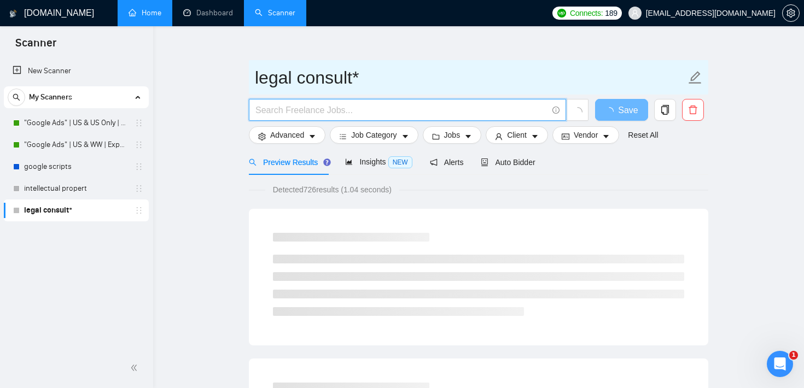
click at [304, 73] on input "legal consult*" at bounding box center [470, 77] width 431 height 27
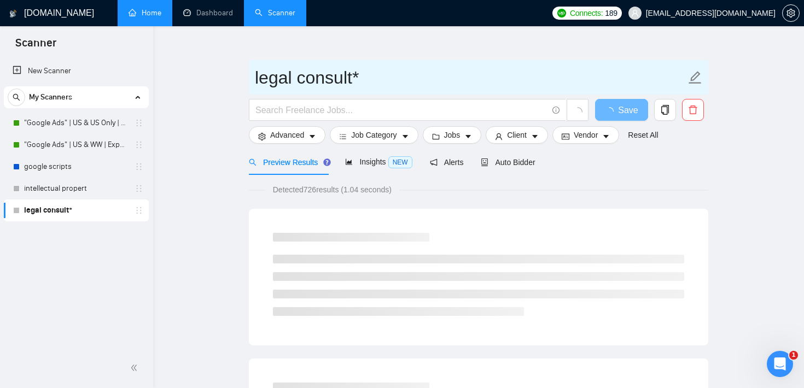
click at [304, 73] on input "legal consult*" at bounding box center [470, 77] width 431 height 27
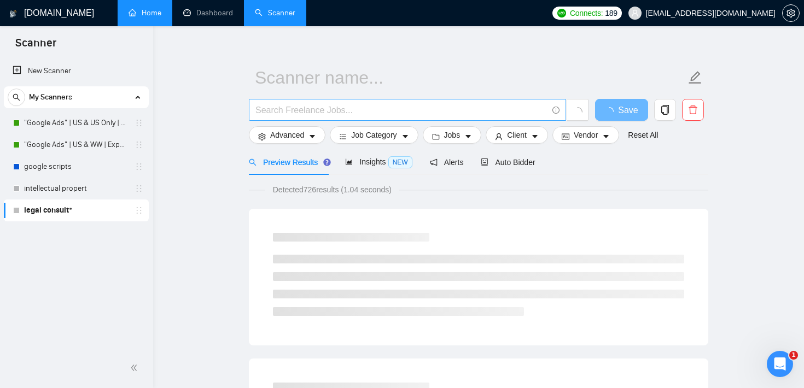
click at [304, 110] on input "text" at bounding box center [401, 110] width 292 height 14
click at [276, 108] on input "pitch deck" at bounding box center [401, 110] width 292 height 14
click at [293, 108] on input "pitch | saeles deck" at bounding box center [401, 110] width 292 height 14
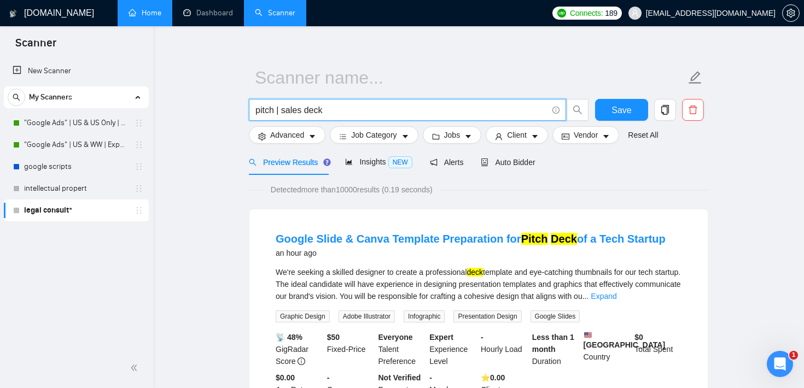
click at [302, 112] on input "pitch | sales deck" at bounding box center [401, 110] width 292 height 14
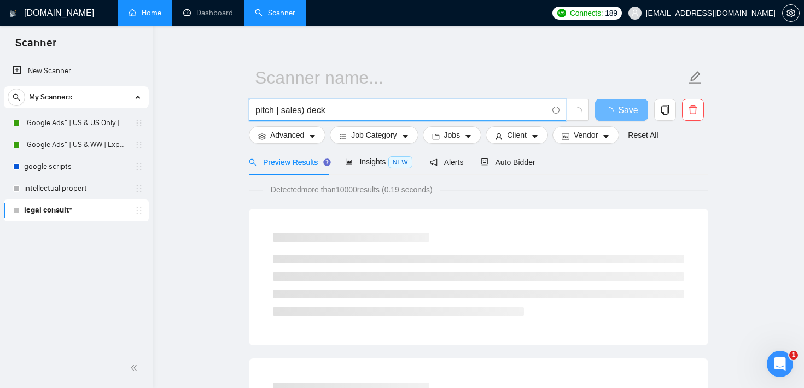
click at [255, 110] on span "pitch | sales) deck" at bounding box center [407, 110] width 317 height 22
click at [257, 106] on input "pitch | sales) deck" at bounding box center [401, 110] width 292 height 14
type input "(pitch | sales) deck"
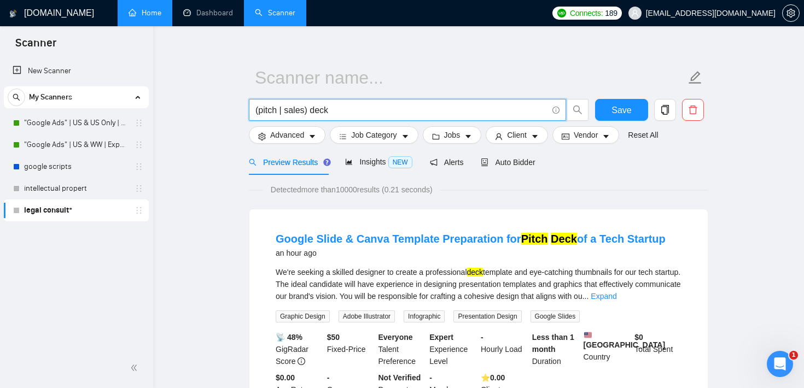
click at [270, 108] on input "(pitch | sales) deck" at bounding box center [401, 110] width 292 height 14
click at [289, 108] on input "(pitch | sales) deck" at bounding box center [401, 110] width 292 height 14
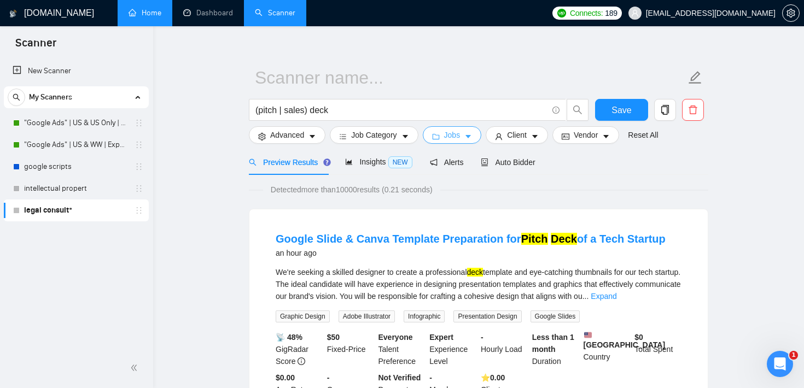
click at [451, 143] on button "Jobs" at bounding box center [452, 135] width 59 height 18
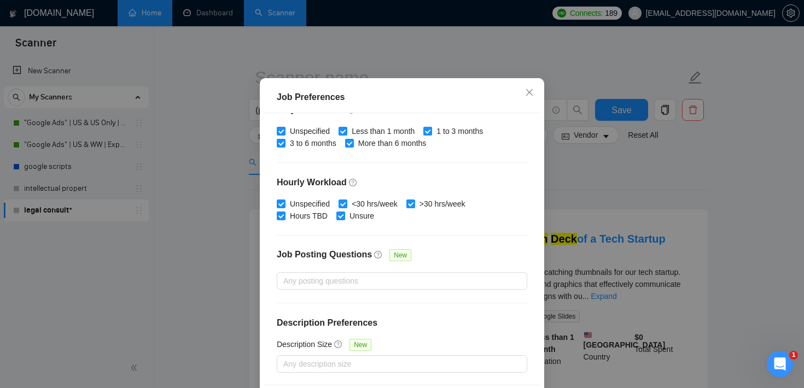
scroll to position [0, 0]
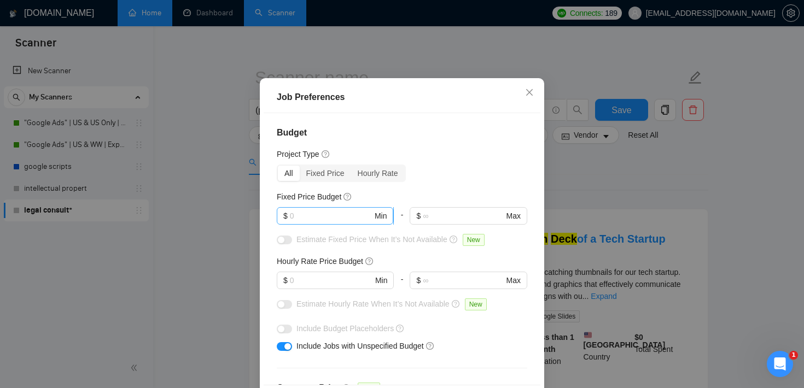
click at [310, 222] on input "text" at bounding box center [331, 216] width 83 height 12
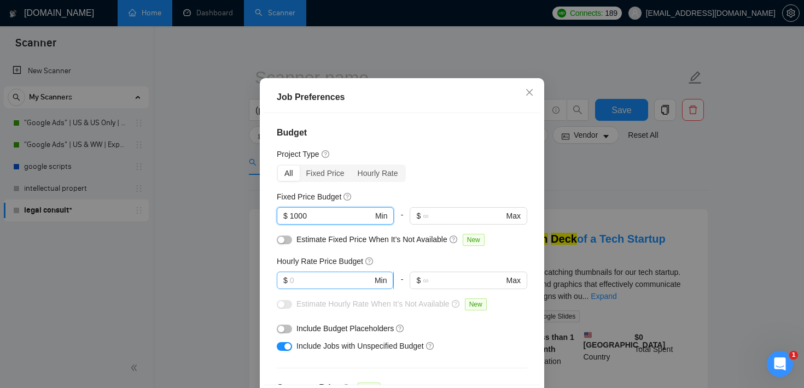
type input "1000"
click at [301, 287] on input "text" at bounding box center [331, 281] width 83 height 12
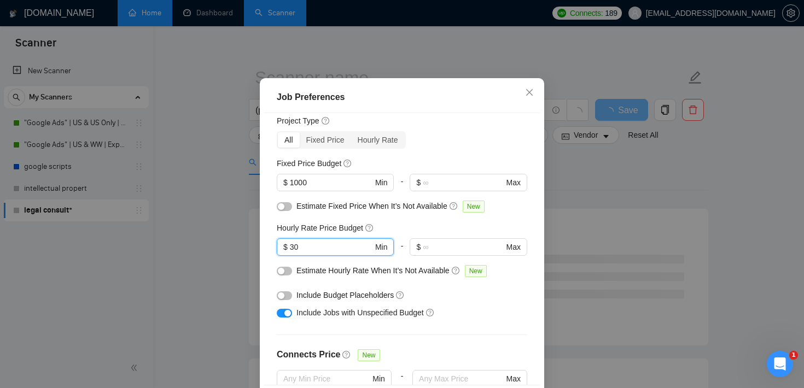
scroll to position [50, 0]
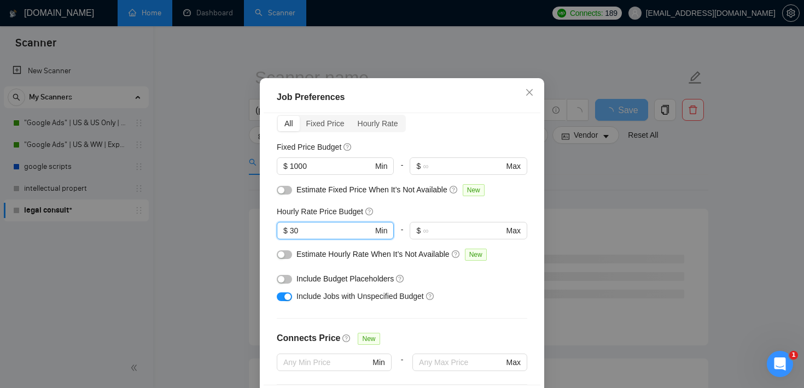
type input "30"
click at [282, 301] on button "button" at bounding box center [284, 297] width 15 height 9
click at [358, 360] on div "Budget Project Type All Fixed Price Hourly Rate Fixed Price Budget $ 1000 Min -…" at bounding box center [402, 249] width 277 height 272
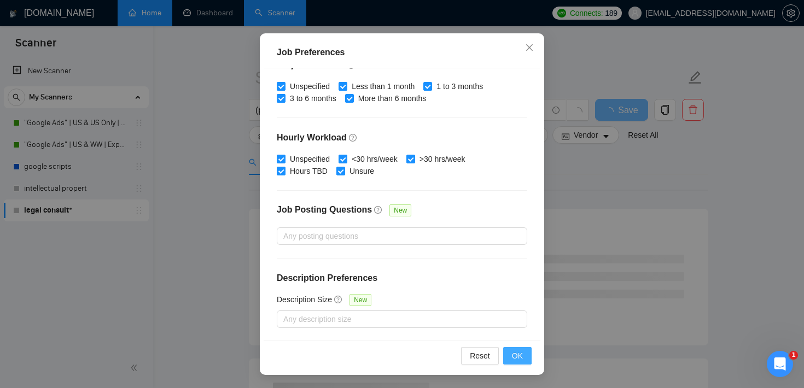
click at [512, 356] on button "OK" at bounding box center [517, 356] width 28 height 18
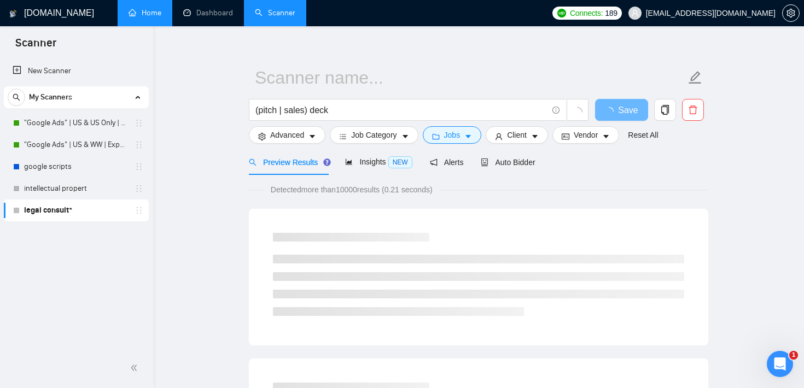
scroll to position [32, 0]
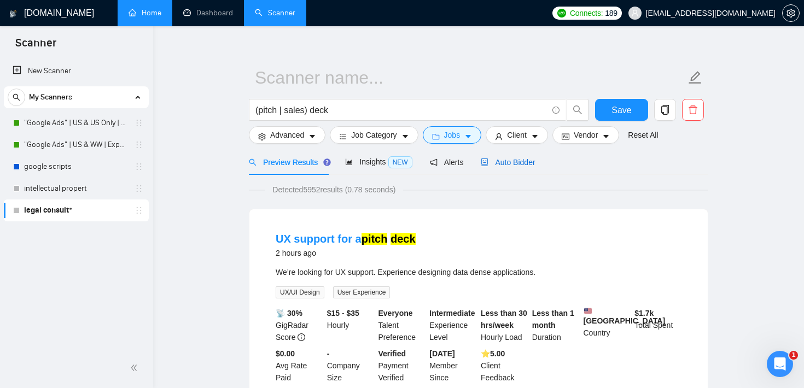
click at [509, 160] on span "Auto Bidder" at bounding box center [508, 162] width 54 height 9
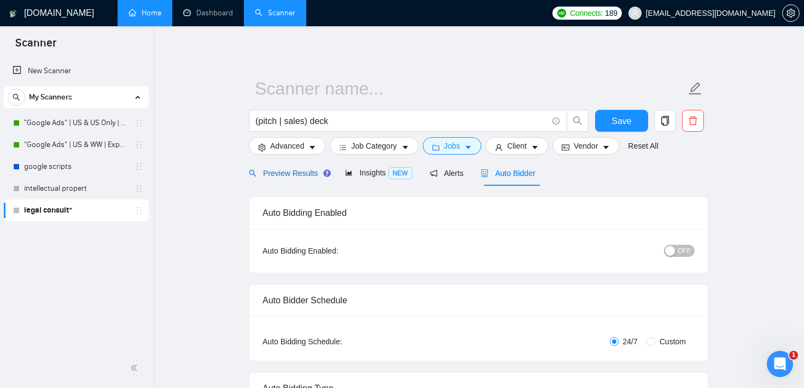
click at [293, 172] on span "Preview Results" at bounding box center [288, 173] width 79 height 9
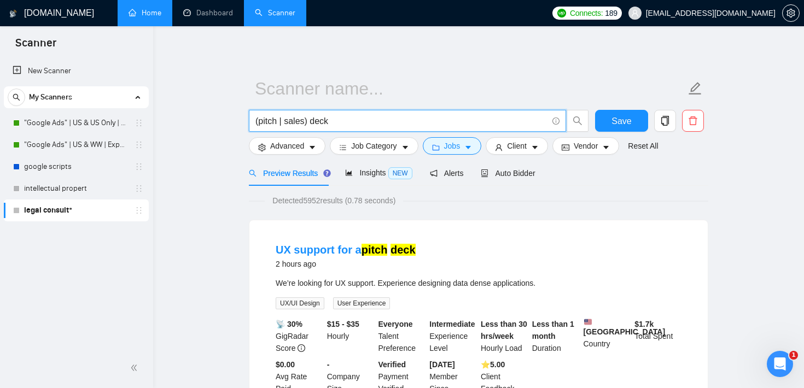
click at [339, 123] on input "(pitch | sales) deck" at bounding box center [401, 121] width 292 height 14
click at [304, 119] on input "(pitch | sales) deck" at bounding box center [401, 121] width 292 height 14
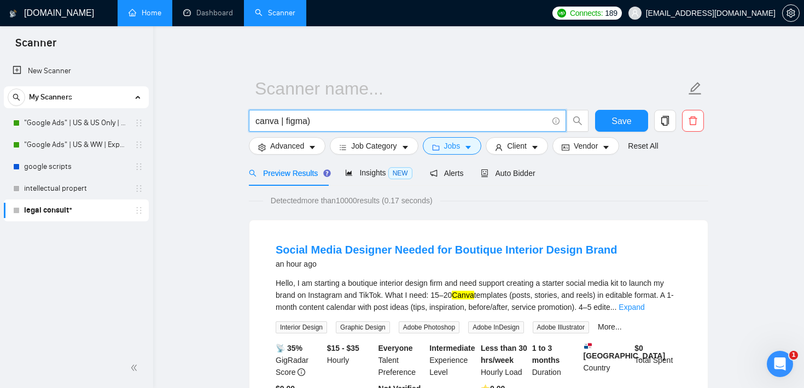
click at [258, 121] on input "canva | figma)" at bounding box center [401, 121] width 292 height 14
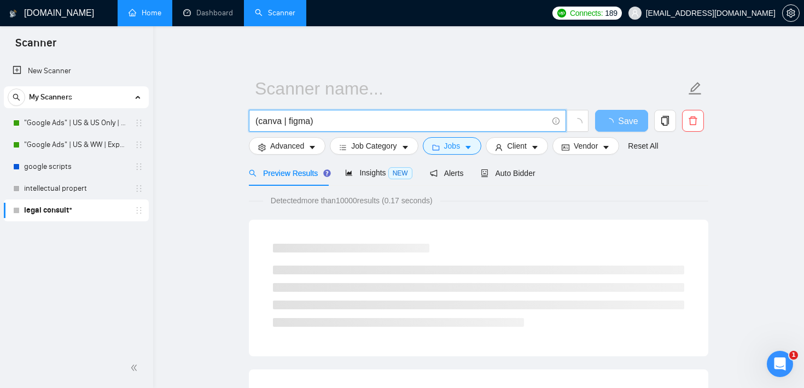
click at [350, 125] on input "(canva | figma)" at bounding box center [401, 121] width 292 height 14
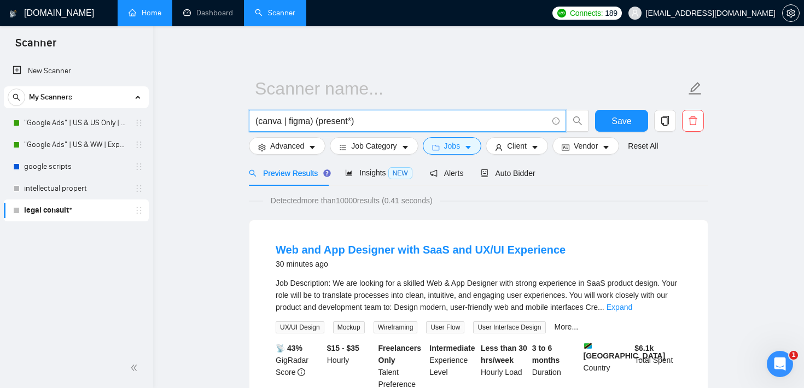
click at [321, 123] on input "(canva | figma) (present*)" at bounding box center [401, 121] width 292 height 14
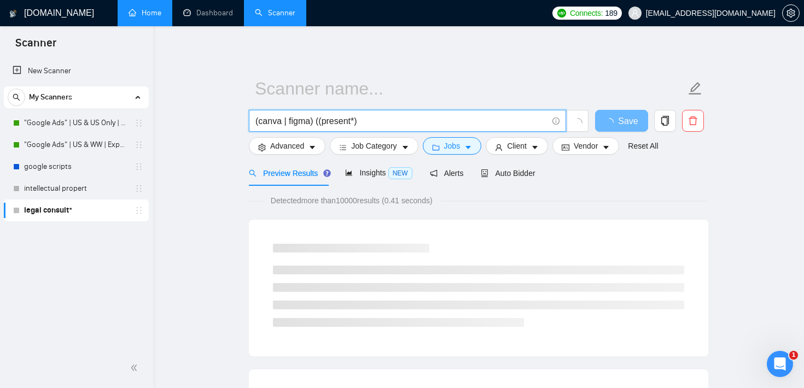
click at [280, 124] on input "(canva | figma) ((present*)" at bounding box center [401, 121] width 292 height 14
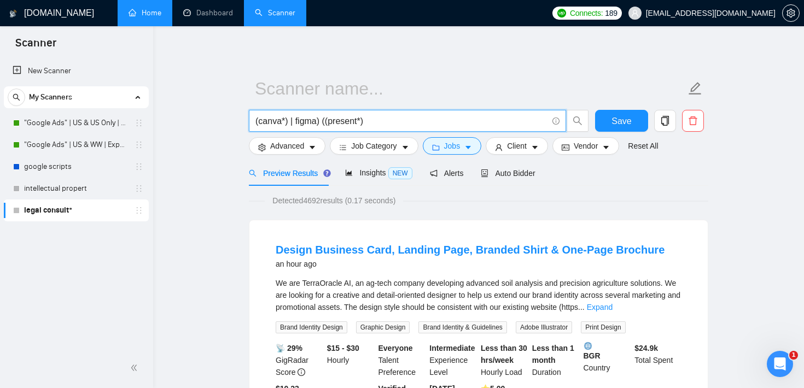
click at [259, 119] on input "(canva*) | figma) ((present*)" at bounding box center [401, 121] width 292 height 14
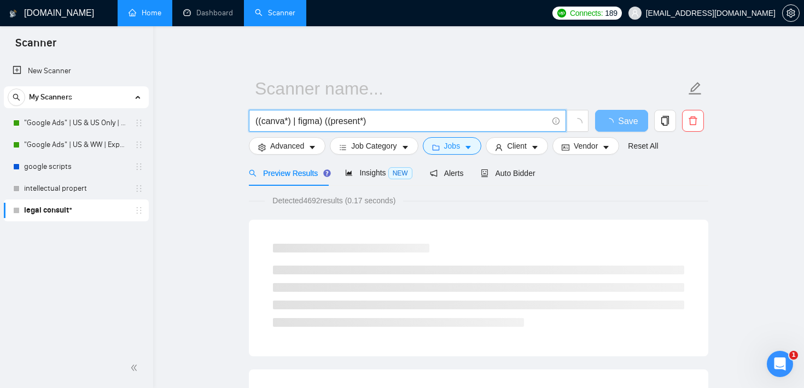
click at [300, 121] on input "((canva*) | figma) ((present*)" at bounding box center [401, 121] width 292 height 14
click at [402, 122] on input "((canva*) | (figma*)) ((present*)" at bounding box center [401, 121] width 292 height 14
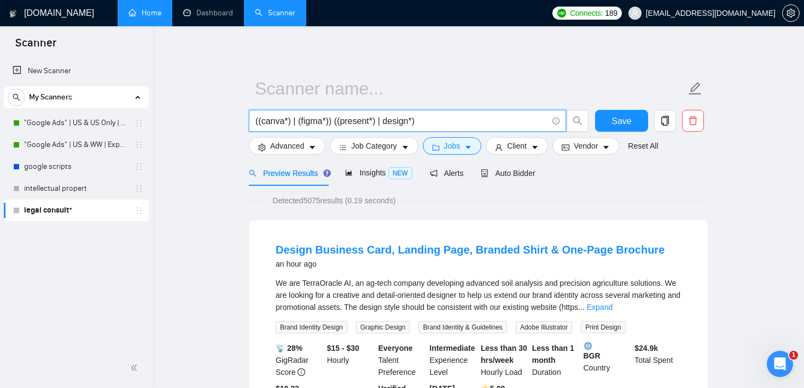
click at [387, 118] on input "((canva*) | (figma*)) ((present*) | design*)" at bounding box center [401, 121] width 292 height 14
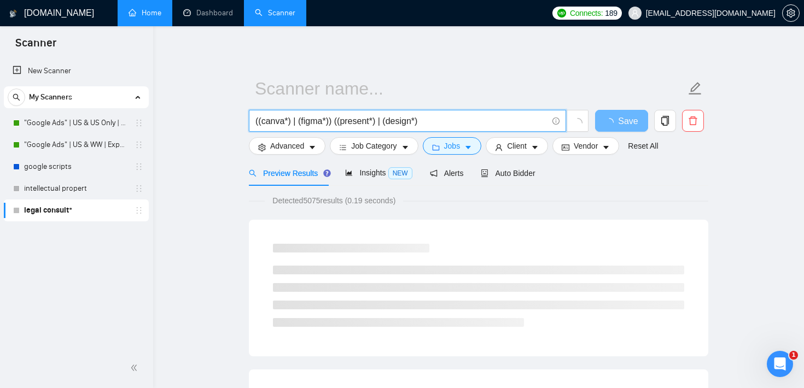
click at [434, 126] on input "((canva*) | (figma*)) ((present*) | (design*)" at bounding box center [401, 121] width 292 height 14
click at [276, 122] on input "((canva*) | (figma*)) ((present*) | (design*))" at bounding box center [401, 121] width 292 height 14
click at [312, 119] on input "((canva*) | (figma*)) ((present*) | (design*))" at bounding box center [401, 121] width 292 height 14
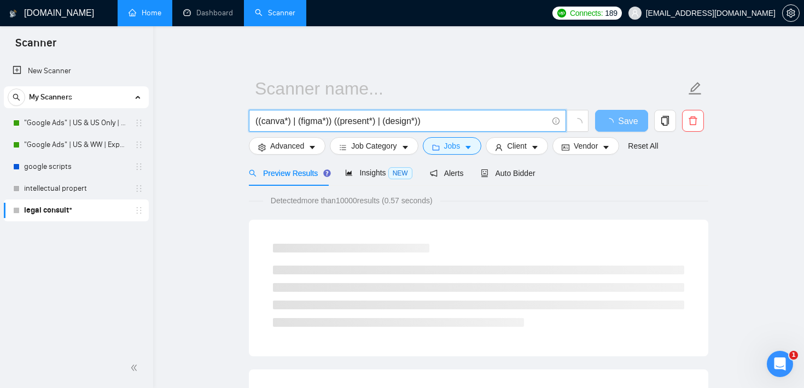
click at [312, 119] on input "((canva*) | (figma*)) ((present*) | (design*))" at bounding box center [401, 121] width 292 height 14
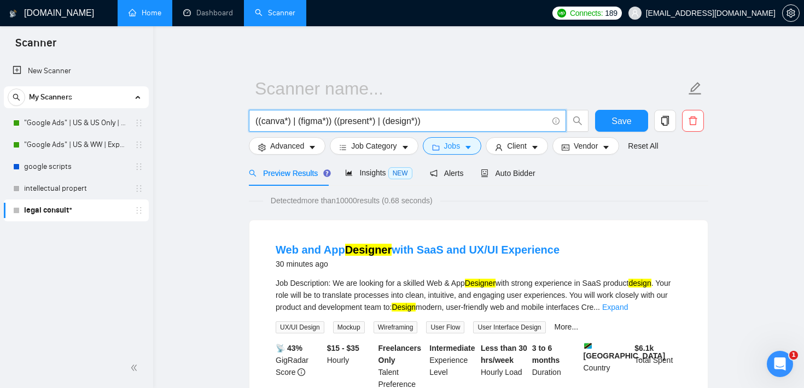
click at [348, 120] on input "((canva*) | (figma*)) ((present*) | (design*))" at bounding box center [401, 121] width 292 height 14
click at [411, 124] on input "((canva*) | (figma*)) ((present*) | (design*))" at bounding box center [401, 121] width 292 height 14
type input "((canva*) | (figma*)) ((present*) | (design*))"
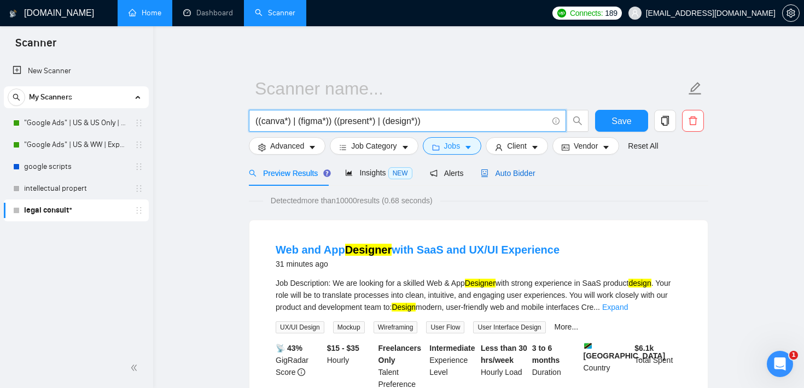
click at [512, 171] on span "Auto Bidder" at bounding box center [508, 173] width 54 height 9
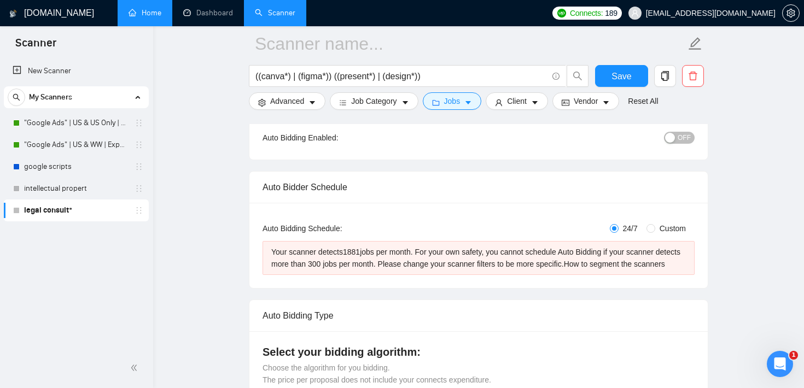
scroll to position [124, 0]
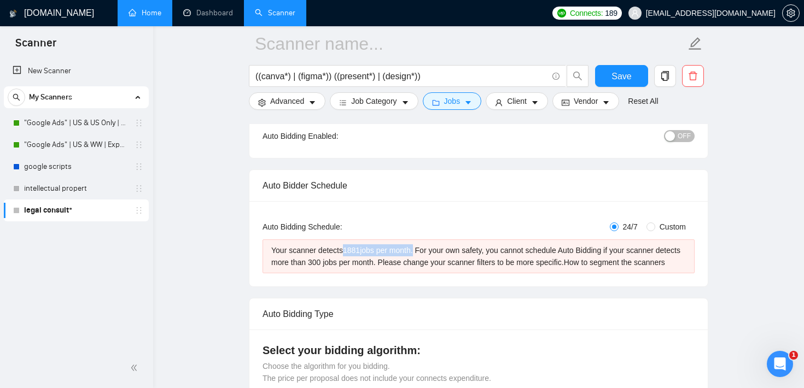
drag, startPoint x: 348, startPoint y: 249, endPoint x: 422, endPoint y: 251, distance: 74.4
click at [422, 251] on div "Your scanner detects 1881 jobs per month. For your own safety, you cannot sched…" at bounding box center [478, 257] width 415 height 24
click at [453, 104] on span "Jobs" at bounding box center [452, 101] width 16 height 12
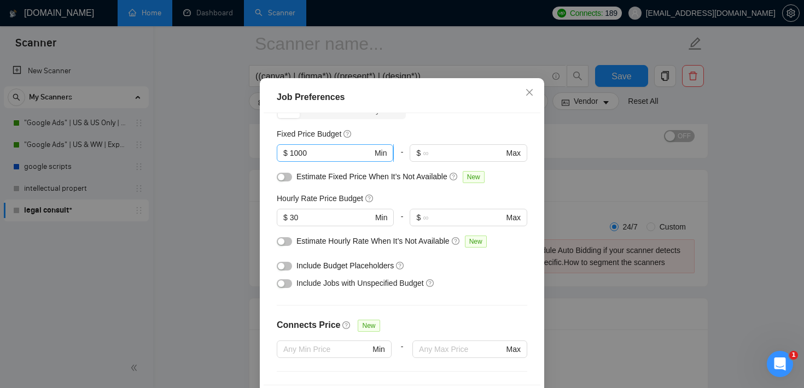
scroll to position [62, 0]
click at [679, 272] on div "Job Preferences Budget Project Type All Fixed Price Hourly Rate Fixed Price Bud…" at bounding box center [402, 194] width 804 height 388
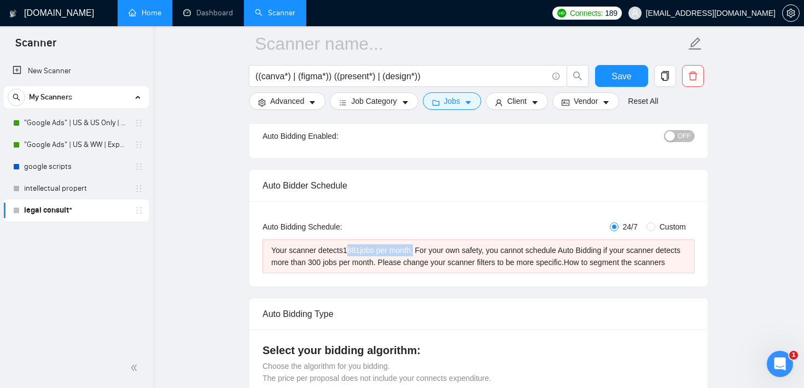
drag, startPoint x: 353, startPoint y: 251, endPoint x: 421, endPoint y: 249, distance: 67.8
click at [421, 249] on div "Your scanner detects 1881 jobs per month. For your own safety, you cannot sched…" at bounding box center [478, 257] width 415 height 24
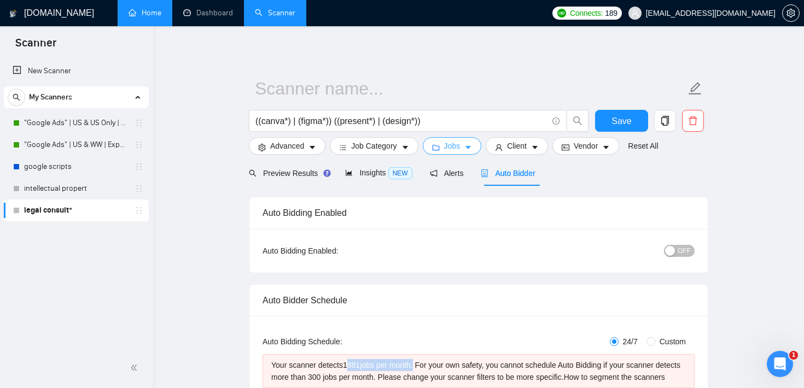
click at [448, 144] on span "Jobs" at bounding box center [452, 146] width 16 height 12
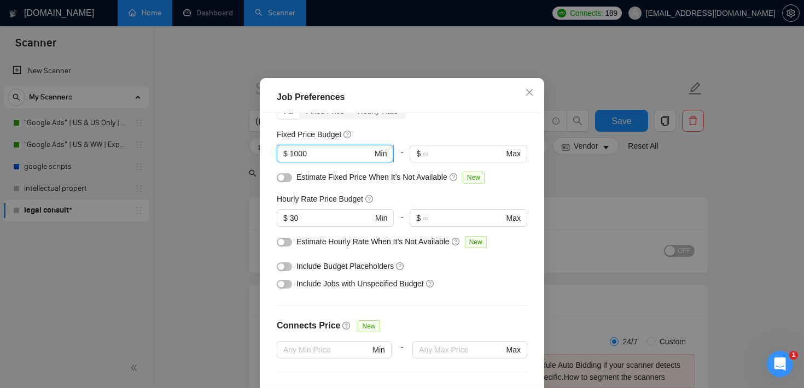
click at [296, 160] on input "1000" at bounding box center [331, 154] width 83 height 12
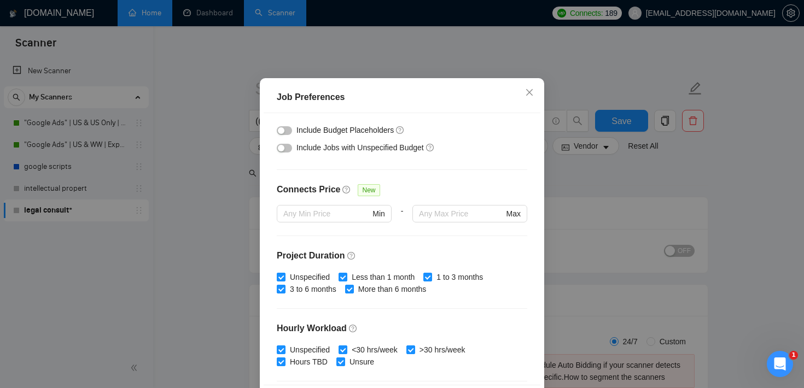
scroll to position [223, 0]
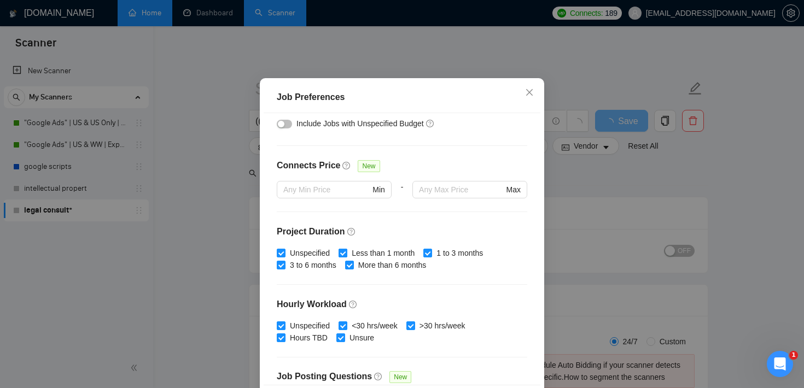
type input "3000"
click at [343, 257] on input "Less than 1 month" at bounding box center [343, 253] width 8 height 8
checkbox input "false"
click at [423, 251] on div "Budget Project Type All Fixed Price Hourly Rate Fixed Price Budget $ 3000 Min -…" at bounding box center [402, 249] width 277 height 272
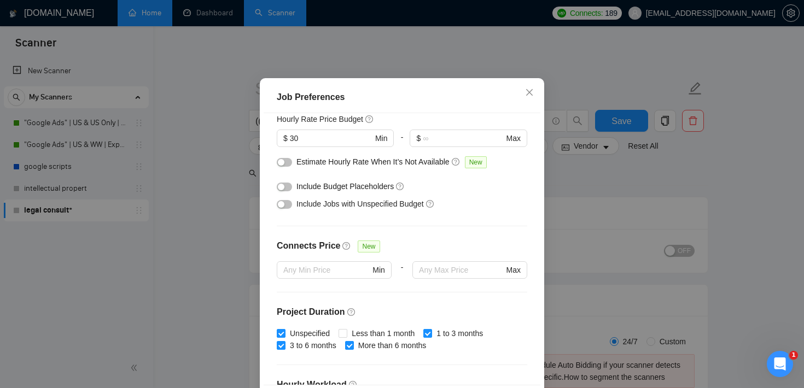
scroll to position [144, 0]
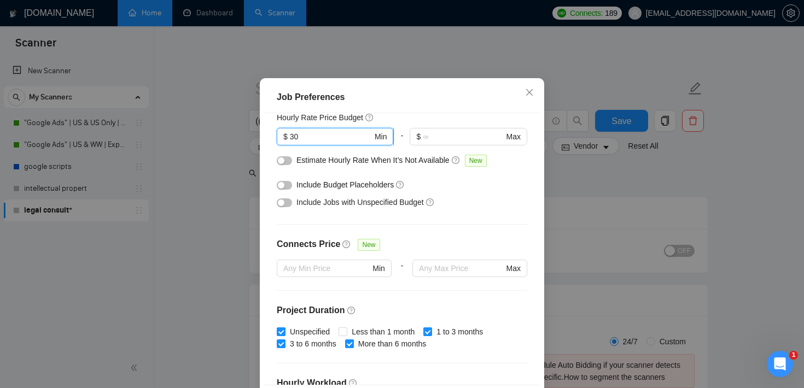
click at [296, 143] on input "30" at bounding box center [331, 137] width 83 height 12
type input "50"
click at [490, 211] on div "Include Jobs with Unspecified Budget" at bounding box center [402, 203] width 251 height 18
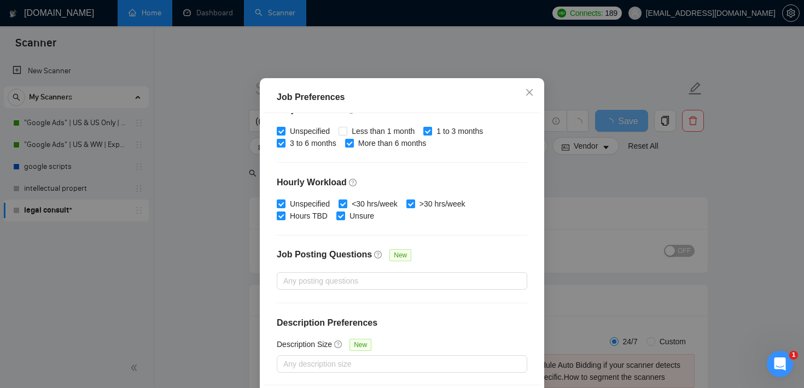
scroll to position [77, 0]
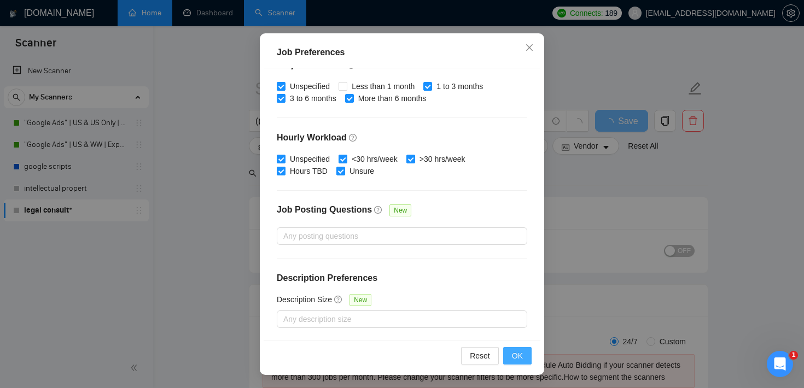
click at [521, 359] on span "OK" at bounding box center [517, 356] width 11 height 12
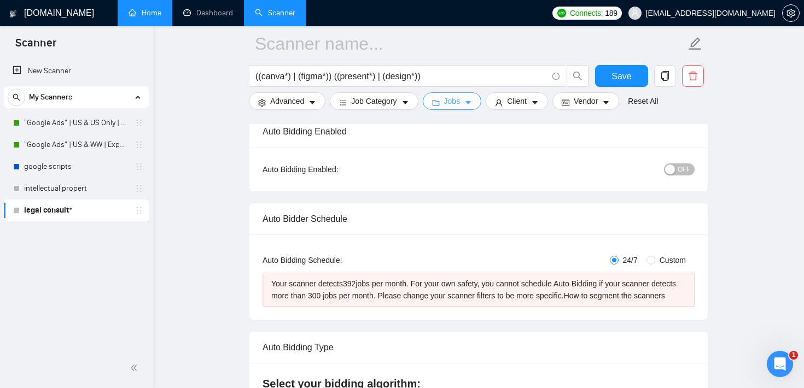
scroll to position [91, 0]
drag, startPoint x: 350, startPoint y: 281, endPoint x: 423, endPoint y: 278, distance: 73.9
click at [423, 278] on div "Your scanner detects 392 jobs per month. For your own safety, you cannot schedu…" at bounding box center [478, 289] width 415 height 24
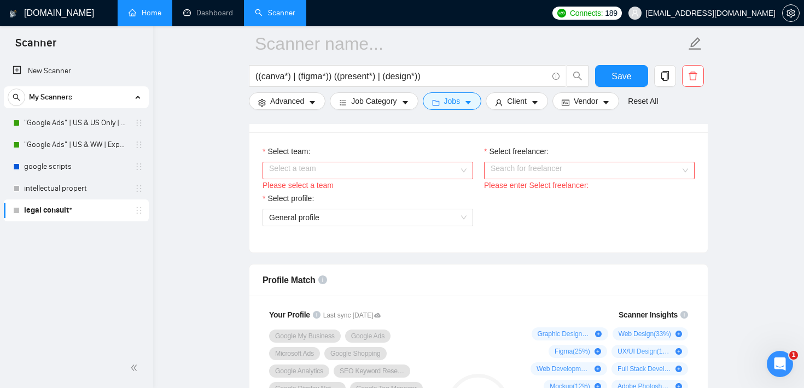
scroll to position [609, 0]
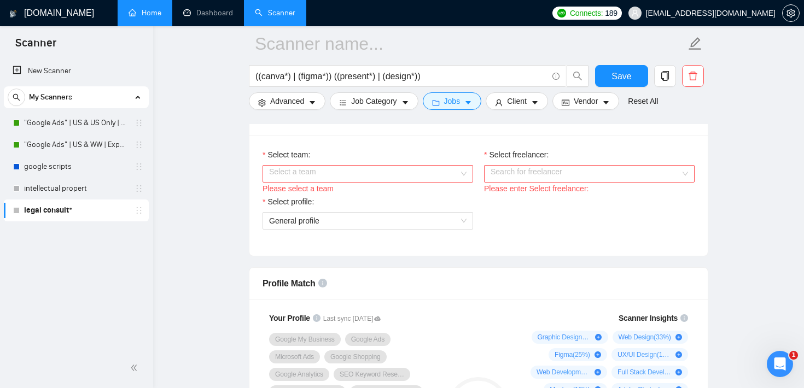
click at [441, 177] on div "Select a team" at bounding box center [368, 174] width 211 height 18
click at [402, 201] on div "Pixelocity" at bounding box center [367, 207] width 197 height 12
click at [515, 181] on input "Select freelancer:" at bounding box center [586, 174] width 190 height 16
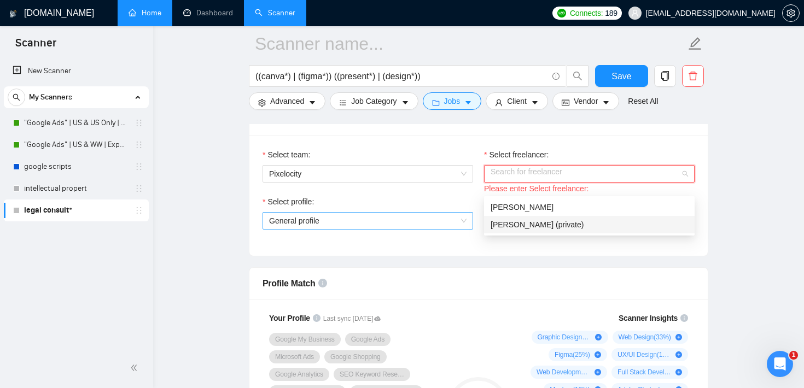
click at [411, 229] on span "General profile" at bounding box center [367, 221] width 197 height 16
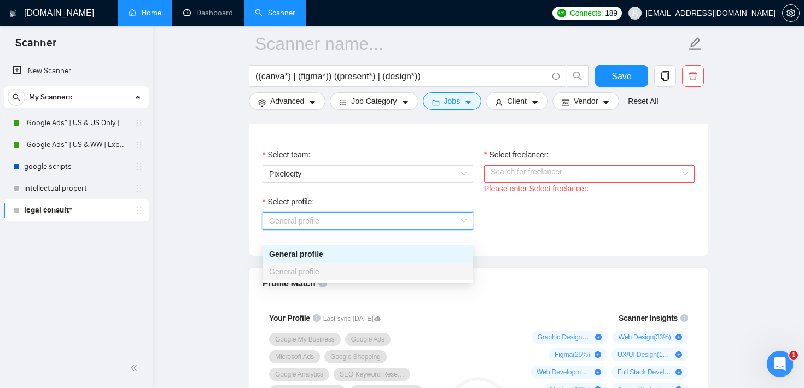
click at [495, 136] on div "Team & Freelancer" at bounding box center [479, 119] width 432 height 31
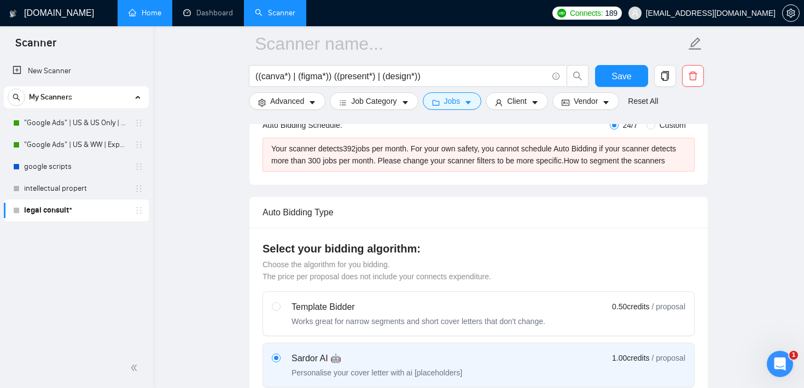
scroll to position [109, 0]
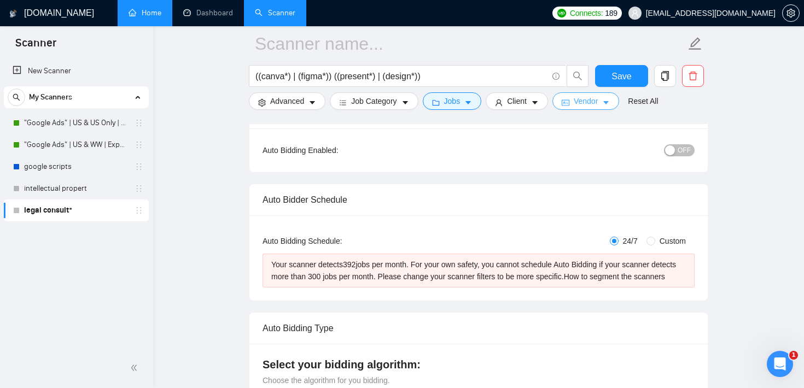
click at [588, 107] on button "Vendor" at bounding box center [586, 101] width 67 height 18
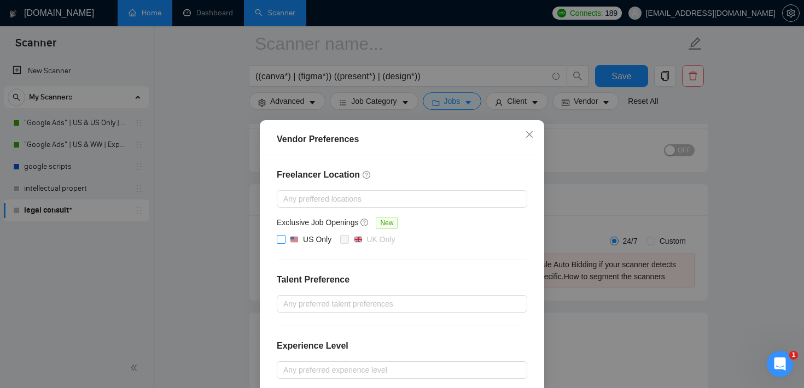
click at [281, 240] on input "US Only" at bounding box center [281, 239] width 8 height 8
checkbox input "true"
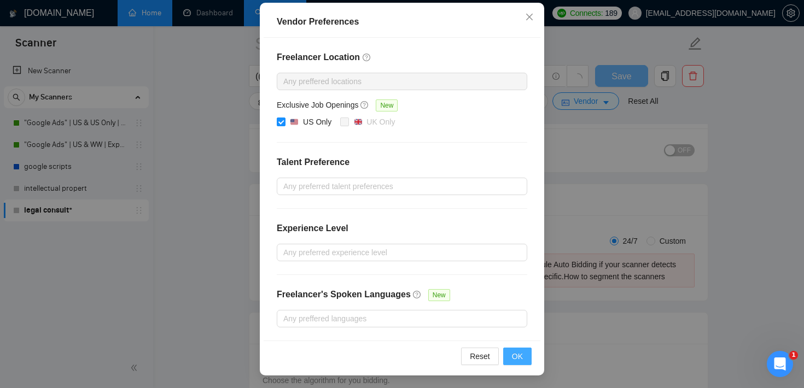
click at [519, 358] on span "OK" at bounding box center [517, 357] width 11 height 12
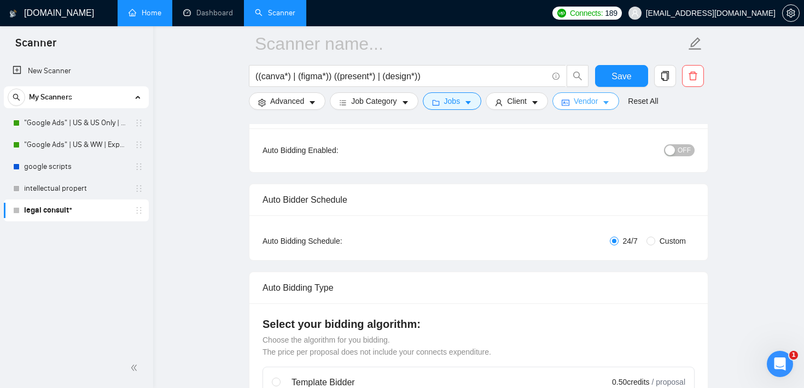
scroll to position [0, 0]
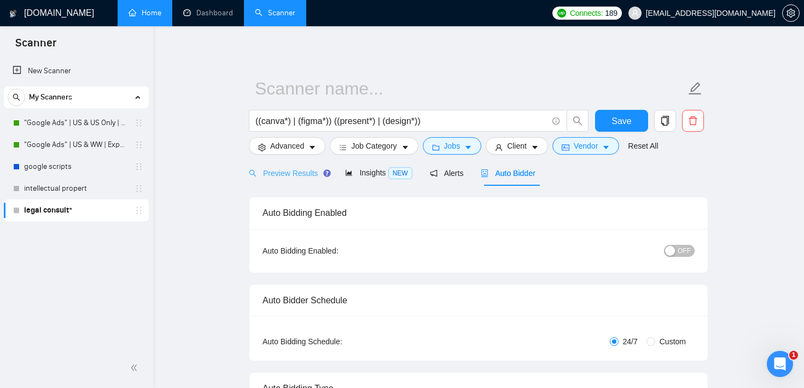
click at [318, 182] on div "Preview Results" at bounding box center [288, 173] width 79 height 26
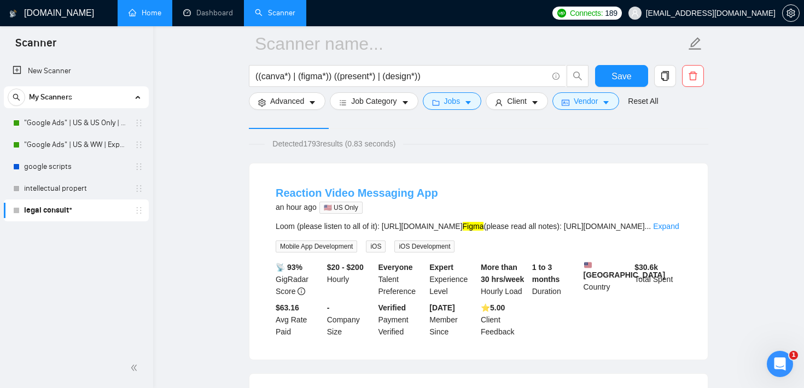
scroll to position [66, 0]
drag, startPoint x: 329, startPoint y: 289, endPoint x: 374, endPoint y: 289, distance: 44.3
click at [374, 289] on div "$20 - $200 Hourly" at bounding box center [350, 279] width 51 height 36
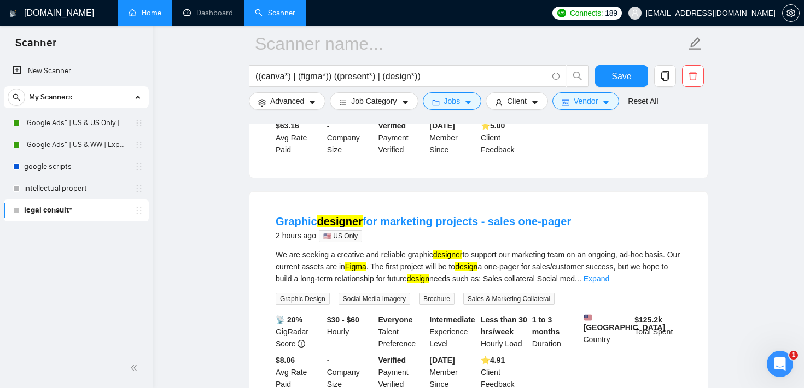
scroll to position [257, 0]
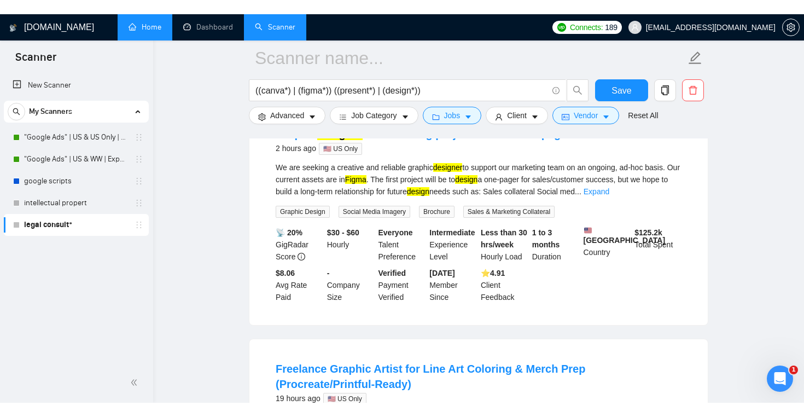
scroll to position [352, 0]
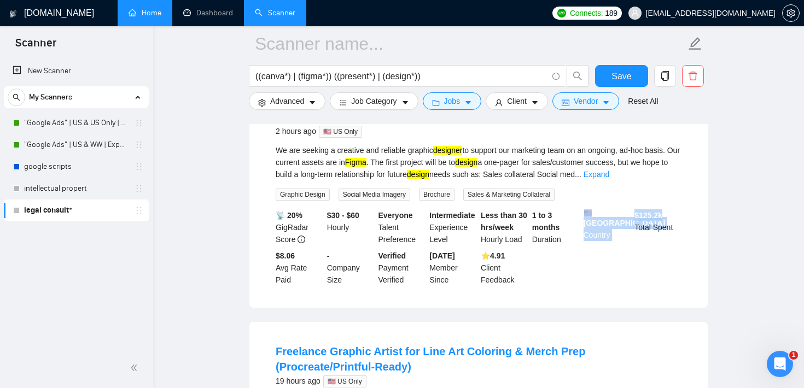
drag, startPoint x: 630, startPoint y: 242, endPoint x: 682, endPoint y: 245, distance: 52.0
click at [682, 245] on div "📡 20% GigRadar Score $30 - $60 Hourly Everyone Talent Preference Intermediate E…" at bounding box center [479, 248] width 410 height 77
